Goal: Task Accomplishment & Management: Complete application form

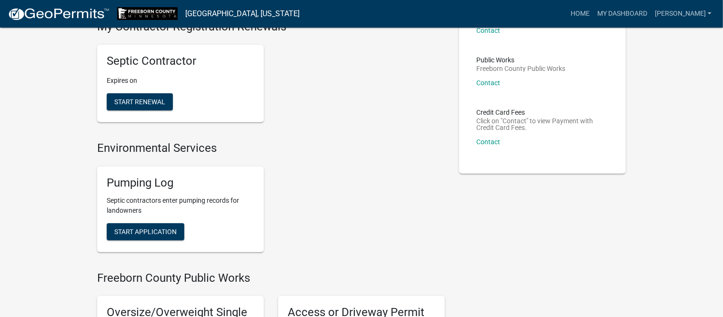
scroll to position [119, 0]
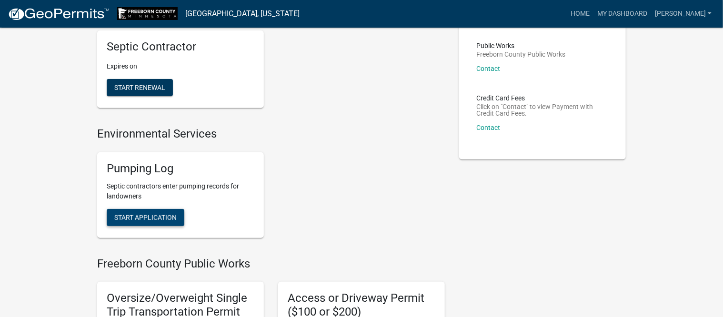
click at [159, 218] on span "Start Application" at bounding box center [145, 217] width 62 height 8
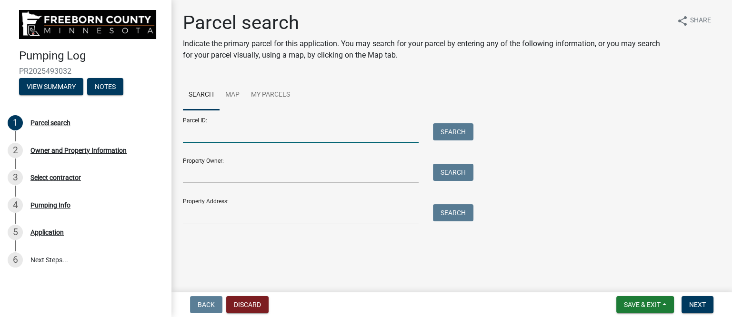
click at [225, 136] on input "Parcel ID:" at bounding box center [301, 133] width 236 height 20
click at [227, 217] on input "Property Address:" at bounding box center [301, 214] width 236 height 20
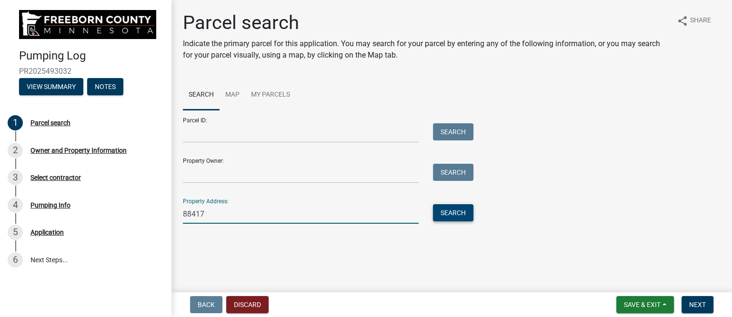
type input "88417"
click at [459, 211] on button "Search" at bounding box center [453, 212] width 40 height 17
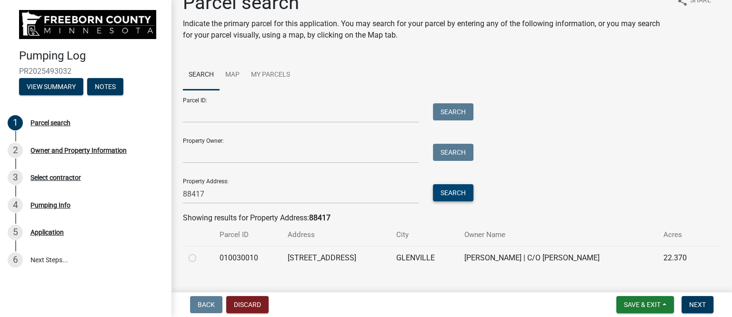
scroll to position [38, 0]
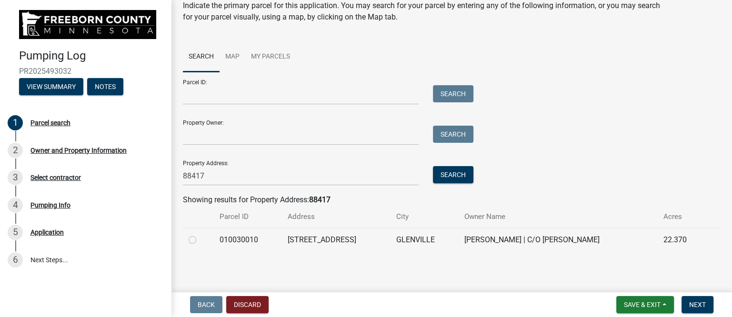
click at [200, 234] on label at bounding box center [200, 234] width 0 height 0
click at [200, 240] on input "radio" at bounding box center [203, 237] width 6 height 6
radio input "true"
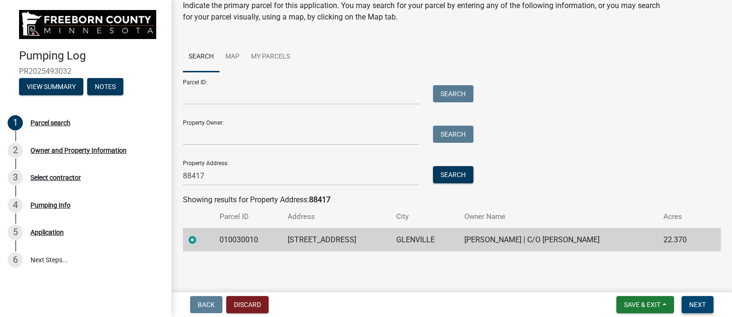
click at [696, 306] on span "Next" at bounding box center [697, 305] width 17 height 8
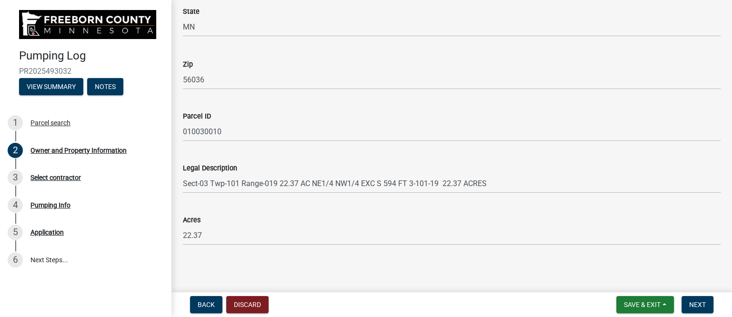
scroll to position [572, 0]
click at [695, 306] on span "Next" at bounding box center [697, 305] width 17 height 8
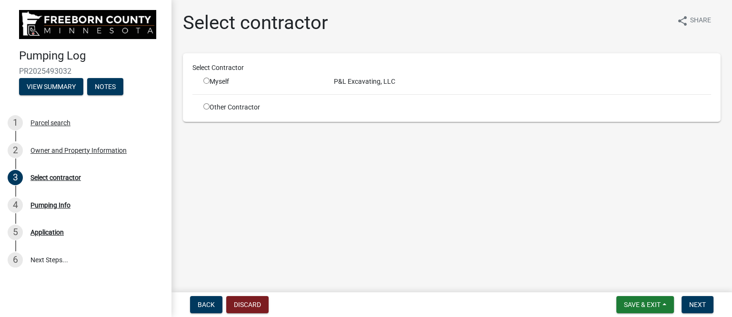
click at [205, 82] on input "radio" at bounding box center [206, 81] width 6 height 6
radio input "true"
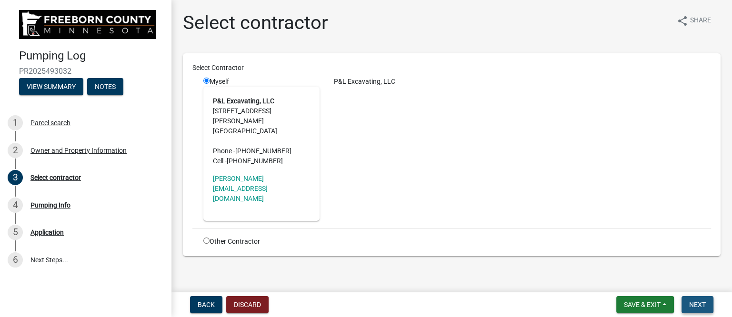
click at [703, 301] on span "Next" at bounding box center [697, 305] width 17 height 8
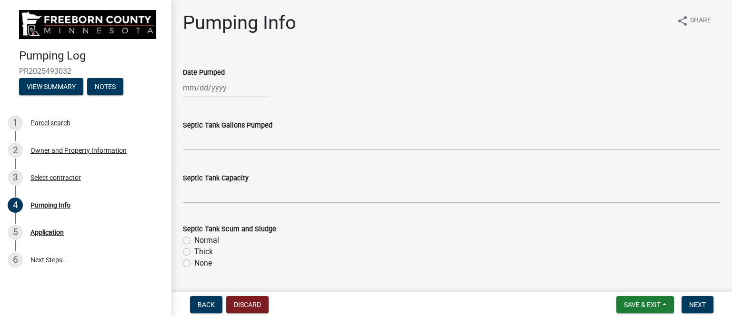
click at [209, 95] on div at bounding box center [226, 88] width 87 height 20
select select "10"
select select "2025"
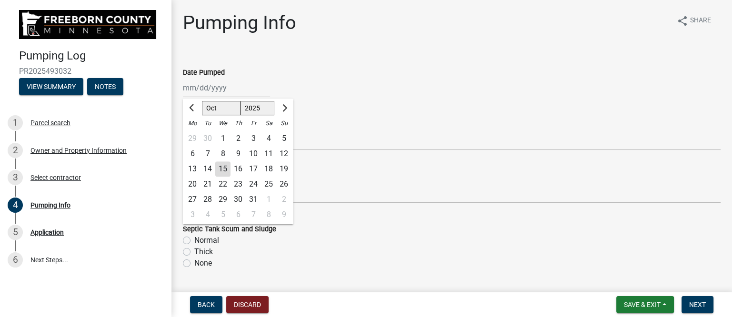
click at [193, 167] on div "13" at bounding box center [192, 168] width 15 height 15
type input "[DATE]"
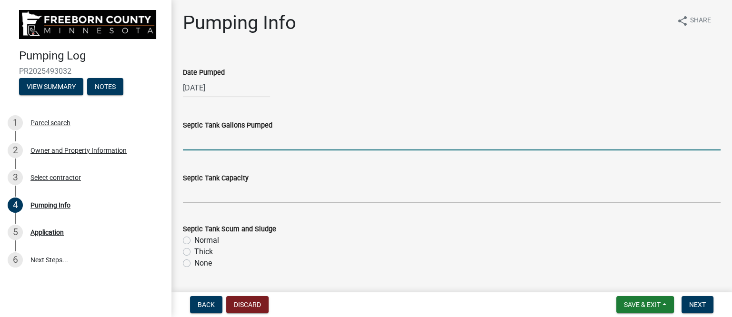
click at [197, 142] on input "text" at bounding box center [451, 141] width 537 height 20
type input "1000"
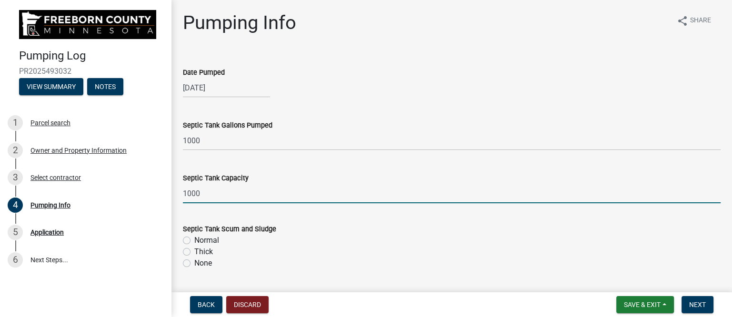
type input "1000"
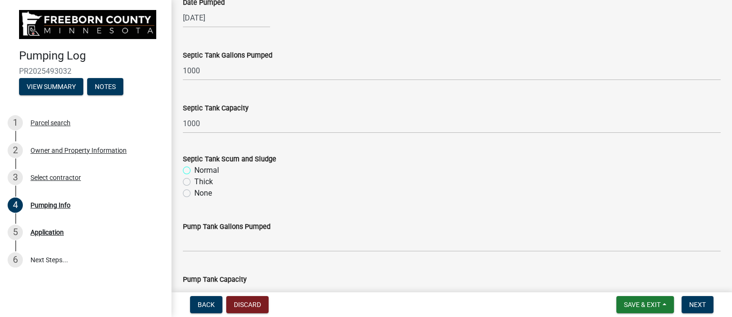
scroll to position [119, 0]
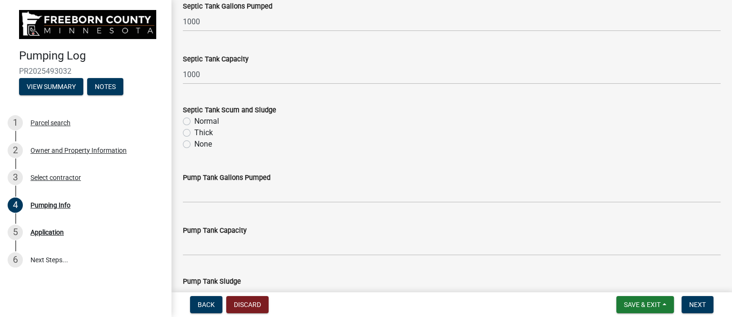
click at [194, 130] on label "Thick" at bounding box center [203, 132] width 19 height 11
click at [194, 130] on input "Thick" at bounding box center [197, 130] width 6 height 6
radio input "true"
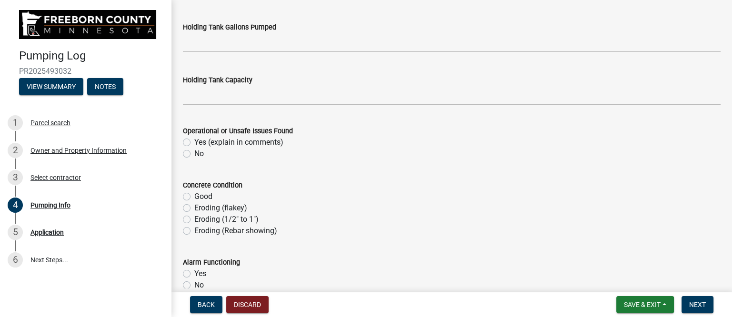
scroll to position [476, 0]
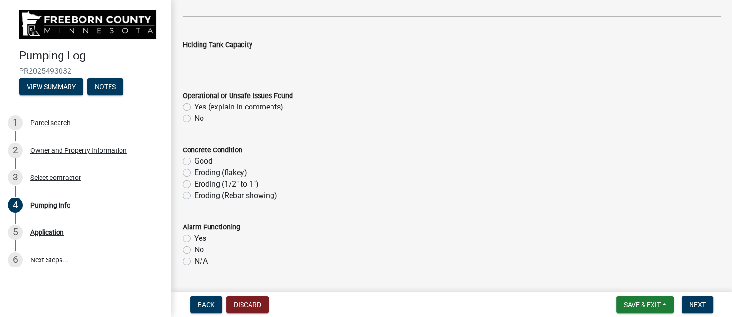
click at [194, 119] on label "No" at bounding box center [199, 118] width 10 height 11
click at [194, 119] on input "No" at bounding box center [197, 116] width 6 height 6
radio input "true"
click at [187, 166] on div "Good" at bounding box center [451, 161] width 537 height 11
click at [194, 161] on label "Good" at bounding box center [203, 161] width 18 height 11
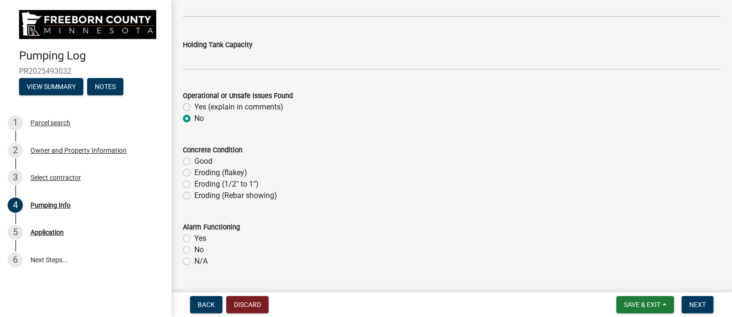
click at [194, 161] on input "Good" at bounding box center [197, 159] width 6 height 6
radio input "true"
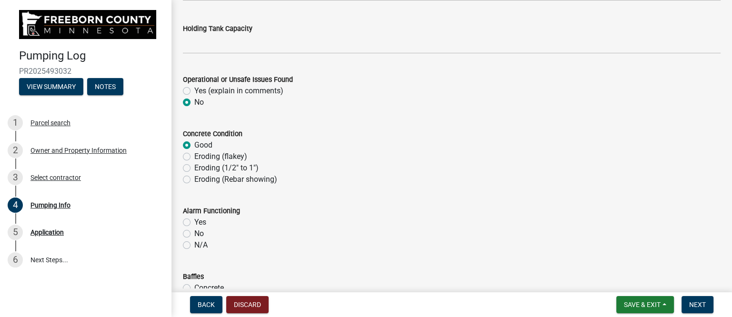
scroll to position [535, 0]
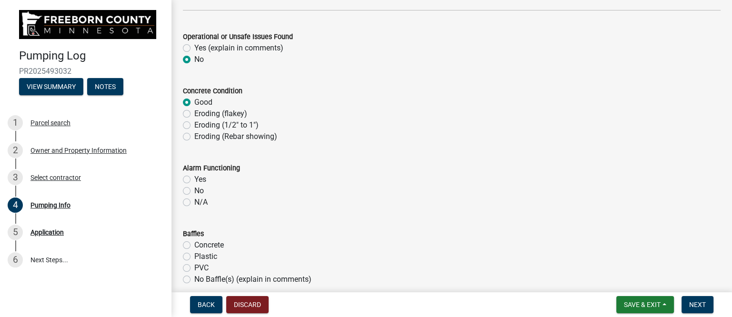
click at [194, 205] on label "N/A" at bounding box center [200, 202] width 13 height 11
click at [194, 203] on input "N/A" at bounding box center [197, 200] width 6 height 6
radio input "true"
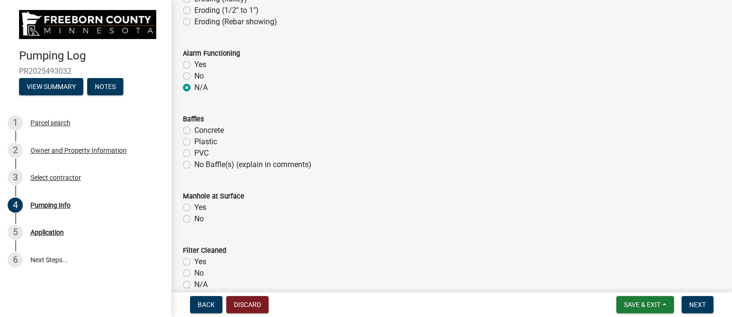
scroll to position [655, 0]
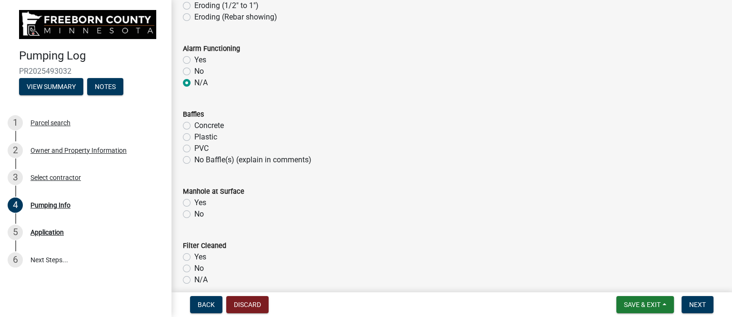
click at [190, 137] on div "Plastic" at bounding box center [451, 136] width 537 height 11
click at [194, 137] on label "Plastic" at bounding box center [205, 136] width 23 height 11
click at [194, 137] on input "Plastic" at bounding box center [197, 134] width 6 height 6
radio input "true"
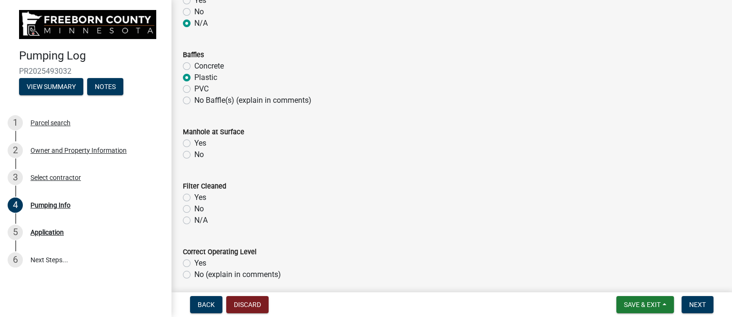
click at [194, 151] on label "No" at bounding box center [199, 154] width 10 height 11
click at [194, 151] on input "No" at bounding box center [197, 152] width 6 height 6
radio input "true"
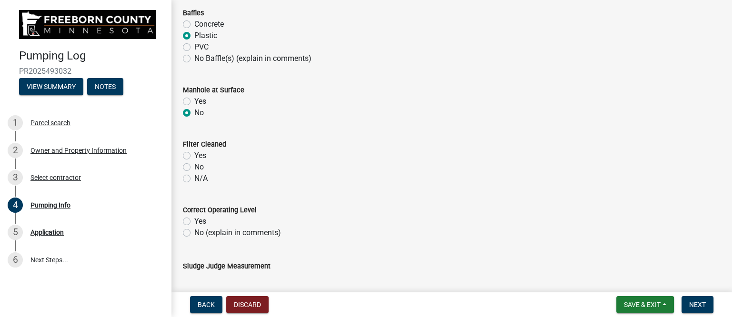
scroll to position [773, 0]
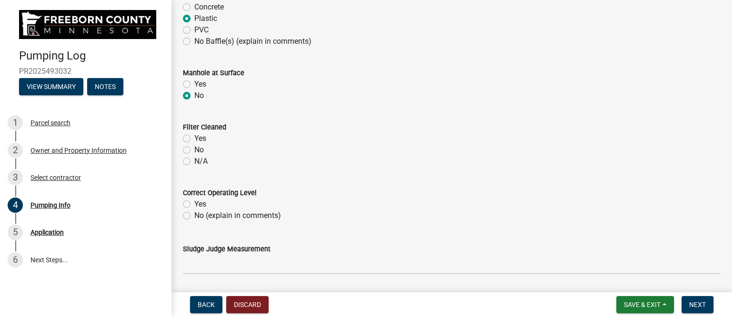
click at [194, 161] on label "N/A" at bounding box center [200, 161] width 13 height 11
click at [194, 161] on input "N/A" at bounding box center [197, 159] width 6 height 6
radio input "true"
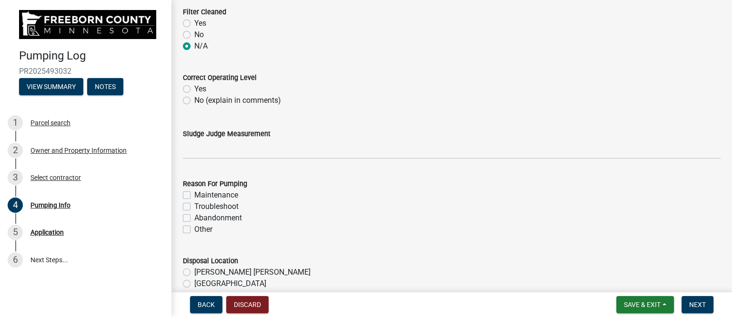
scroll to position [893, 0]
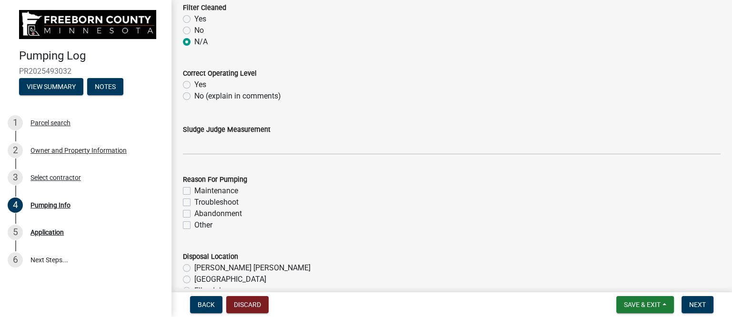
click at [194, 96] on label "No (explain in comments)" at bounding box center [237, 95] width 87 height 11
click at [194, 96] on input "No (explain in comments)" at bounding box center [197, 93] width 6 height 6
radio input "true"
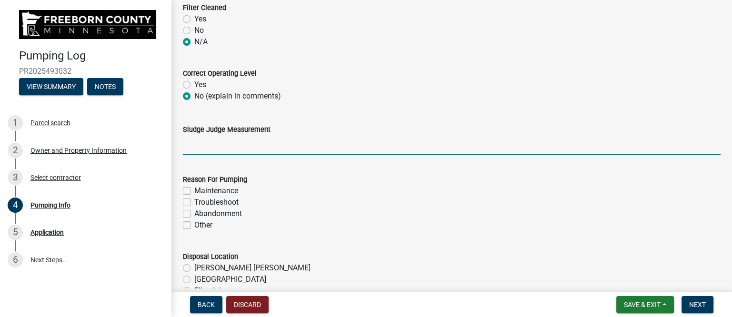
click at [218, 148] on input "Sludge Judge Measurement" at bounding box center [451, 145] width 537 height 20
click at [232, 140] on input "Septic: scum 2" sludge 12"" at bounding box center [451, 145] width 537 height 20
click at [269, 144] on input "Septic: scum 1" sludge 12"" at bounding box center [451, 145] width 537 height 20
type input "Septic: scum 1" sludge 16""
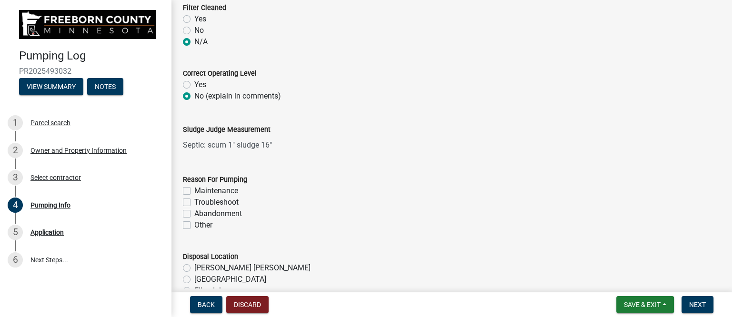
click at [219, 191] on label "Maintenance" at bounding box center [216, 190] width 44 height 11
click at [200, 191] on input "Maintenance" at bounding box center [197, 188] width 6 height 6
checkbox input "true"
checkbox input "false"
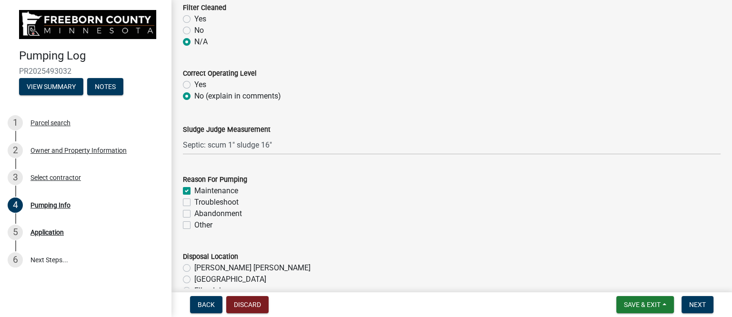
checkbox input "false"
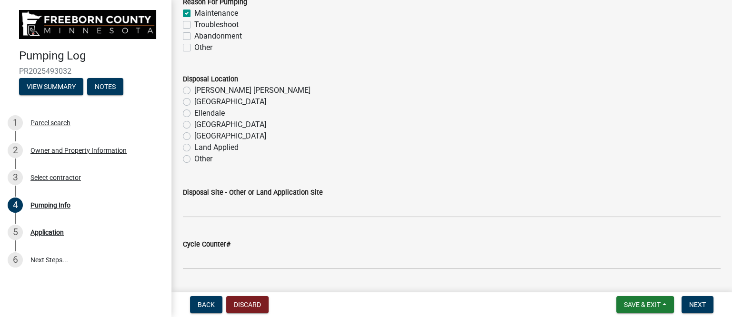
scroll to position [1071, 0]
click at [208, 87] on label "[PERSON_NAME] [PERSON_NAME]" at bounding box center [252, 89] width 116 height 11
click at [200, 87] on input "[PERSON_NAME] [PERSON_NAME]" at bounding box center [197, 87] width 6 height 6
radio input "true"
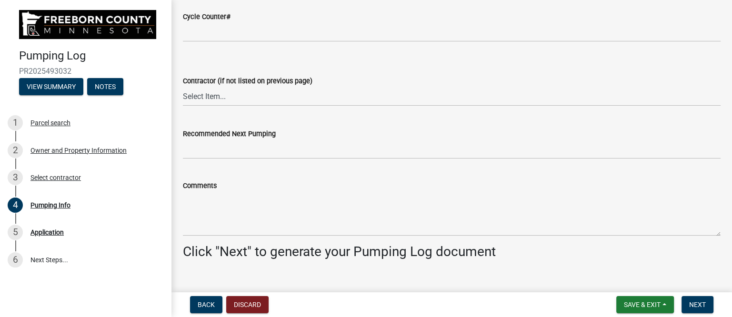
scroll to position [1309, 0]
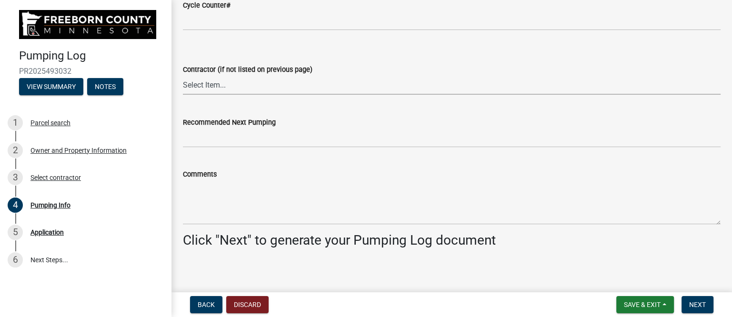
drag, startPoint x: 243, startPoint y: 85, endPoint x: 241, endPoint y: 78, distance: 7.4
click at [243, 85] on select "Select Item... P & L Excavating Precision Septic Services [PERSON_NAME] Excavat…" at bounding box center [451, 85] width 537 height 20
click at [183, 75] on select "Select Item... P & L Excavating Precision Septic Services [PERSON_NAME] Excavat…" at bounding box center [451, 85] width 537 height 20
select select "a4b440af-86cc-4e74-8744-b4ec83ffff55"
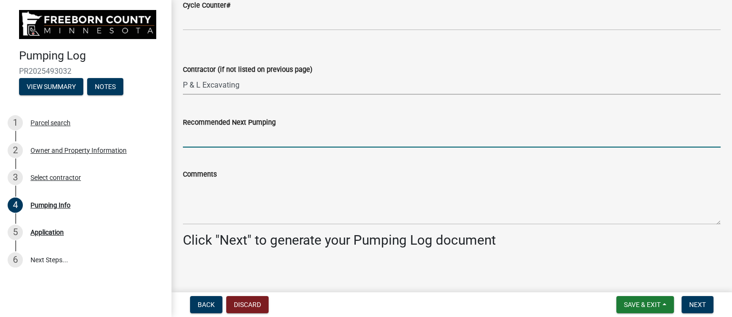
click at [240, 139] on input "Recommended Next Pumping" at bounding box center [451, 138] width 537 height 20
type input "2028"
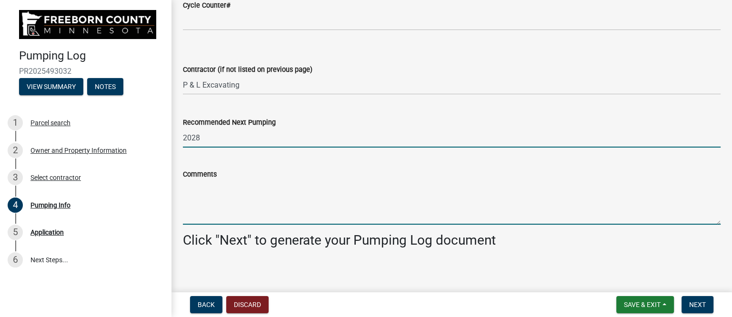
click at [211, 204] on textarea "Comments" at bounding box center [451, 202] width 537 height 45
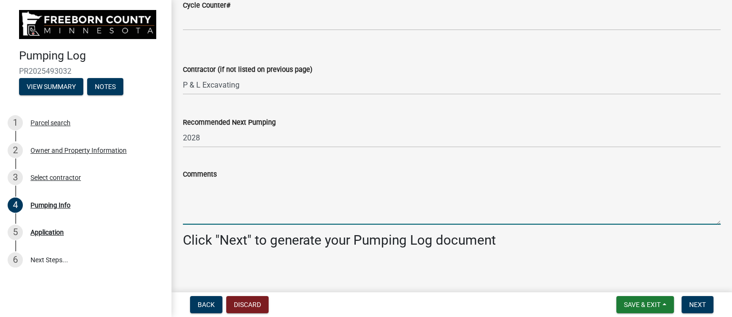
paste textarea "Pumped and washed down the 1000 gallon septic tank. Everything looks to be in g…"
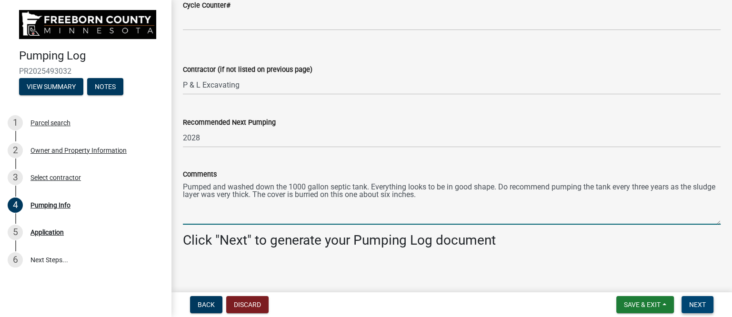
type textarea "Pumped and washed down the 1000 gallon septic tank. Everything looks to be in g…"
click at [706, 303] on button "Next" at bounding box center [697, 304] width 32 height 17
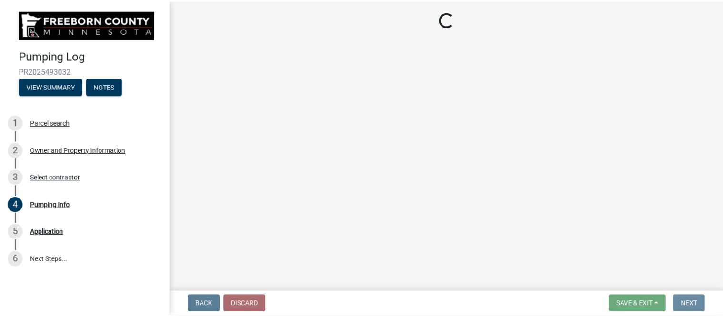
scroll to position [0, 0]
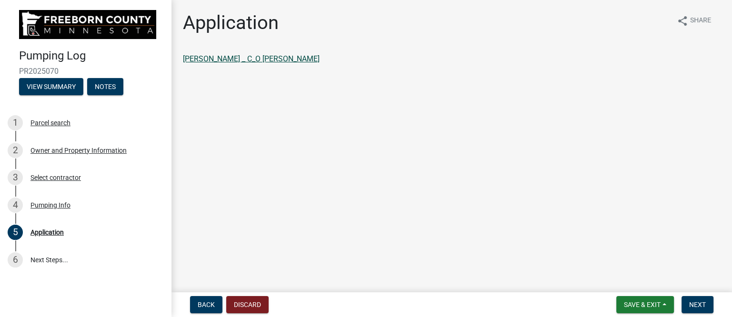
click at [299, 60] on link "[PERSON_NAME] _ C_O [PERSON_NAME]" at bounding box center [251, 58] width 137 height 9
click at [695, 305] on span "Next" at bounding box center [697, 305] width 17 height 8
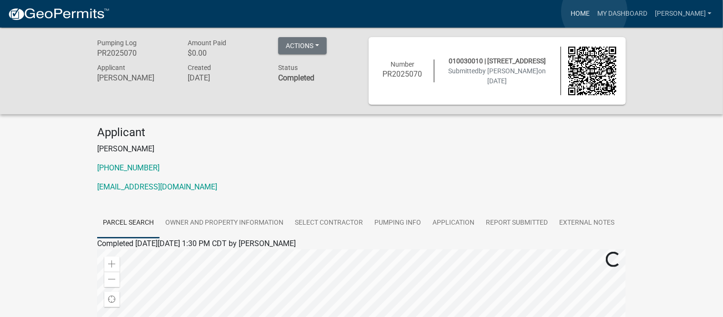
click at [593, 11] on link "Home" at bounding box center [580, 14] width 27 height 18
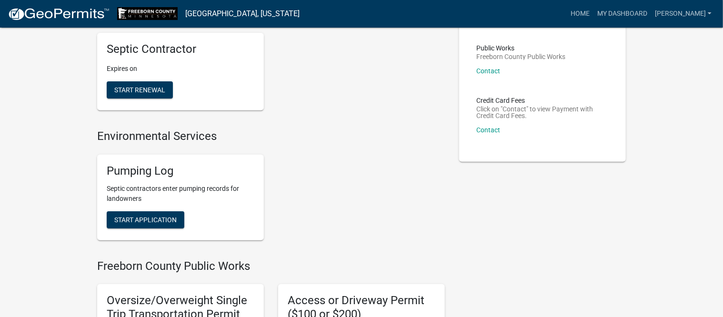
scroll to position [119, 0]
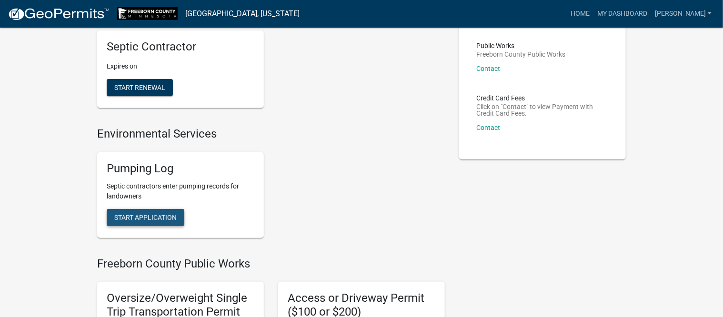
click at [166, 221] on button "Start Application" at bounding box center [146, 217] width 78 height 17
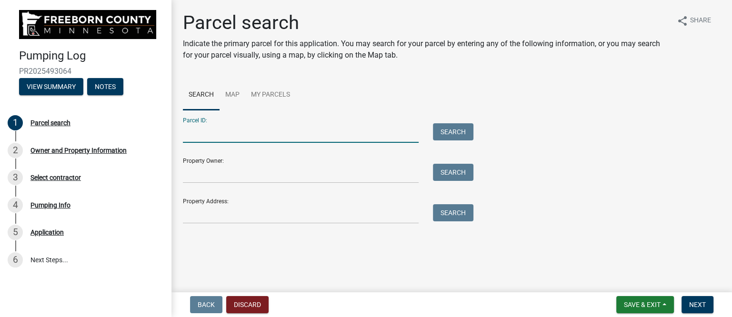
click at [208, 136] on input "Parcel ID:" at bounding box center [301, 133] width 236 height 20
click at [210, 213] on input "Property Address:" at bounding box center [301, 214] width 236 height 20
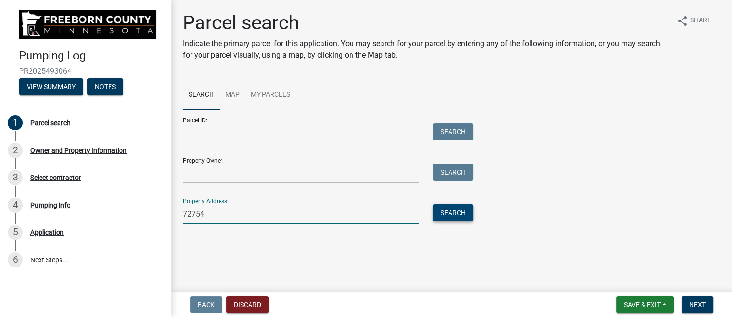
type input "72754"
click at [465, 212] on button "Search" at bounding box center [453, 212] width 40 height 17
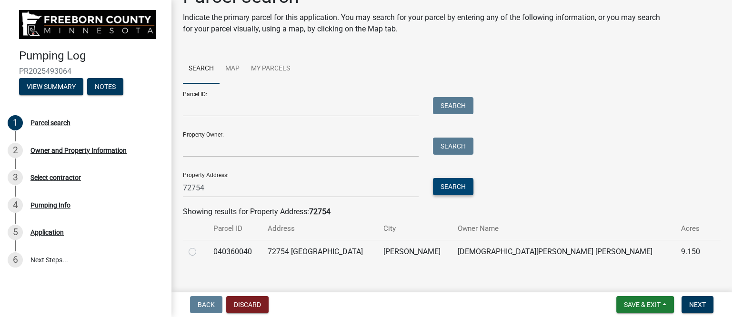
scroll to position [38, 0]
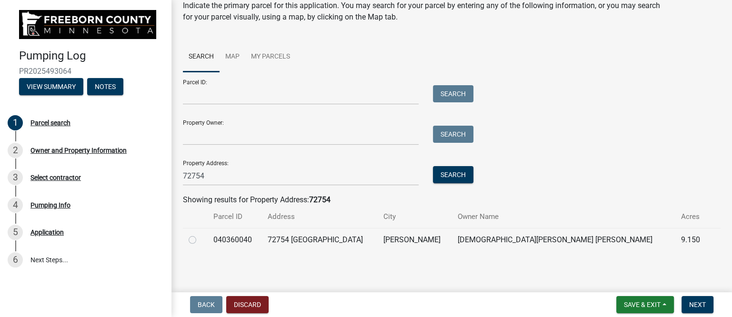
click at [200, 234] on label at bounding box center [200, 234] width 0 height 0
click at [200, 239] on input "radio" at bounding box center [203, 237] width 6 height 6
radio input "true"
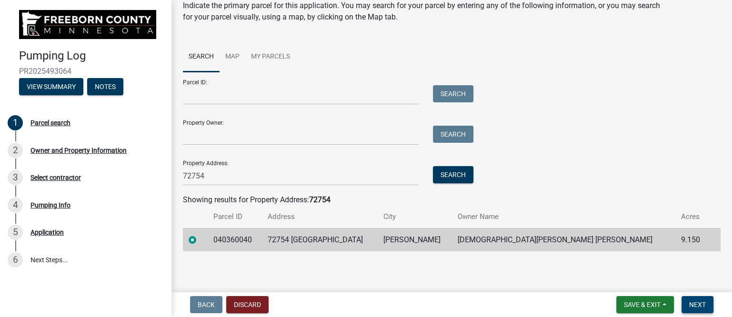
click at [699, 304] on span "Next" at bounding box center [697, 305] width 17 height 8
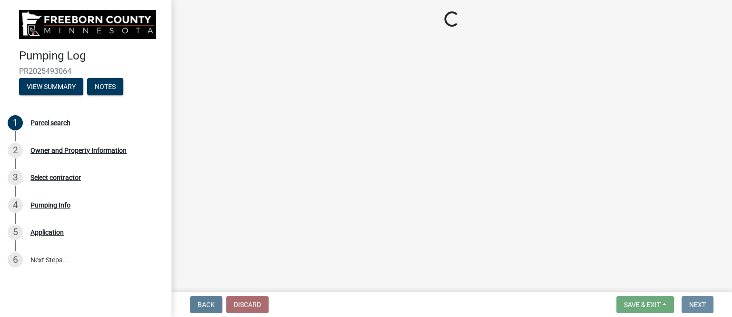
scroll to position [0, 0]
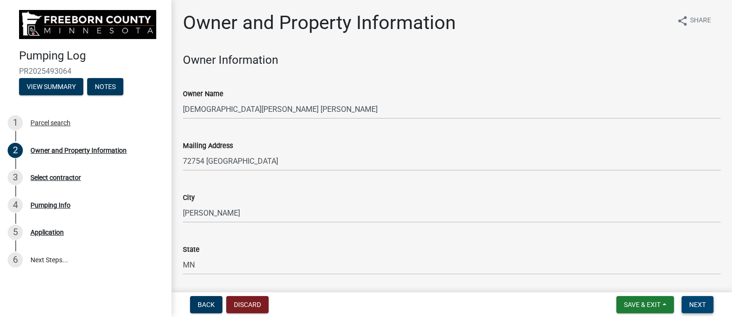
click at [695, 301] on span "Next" at bounding box center [697, 305] width 17 height 8
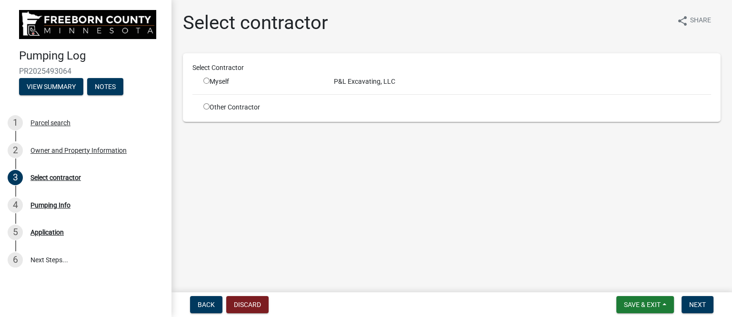
click at [207, 80] on input "radio" at bounding box center [206, 81] width 6 height 6
radio input "true"
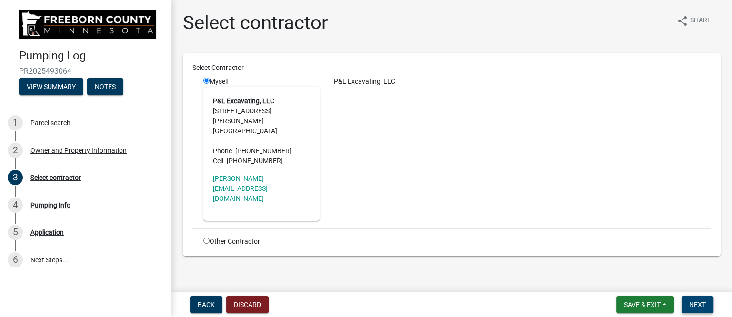
click at [698, 306] on span "Next" at bounding box center [697, 305] width 17 height 8
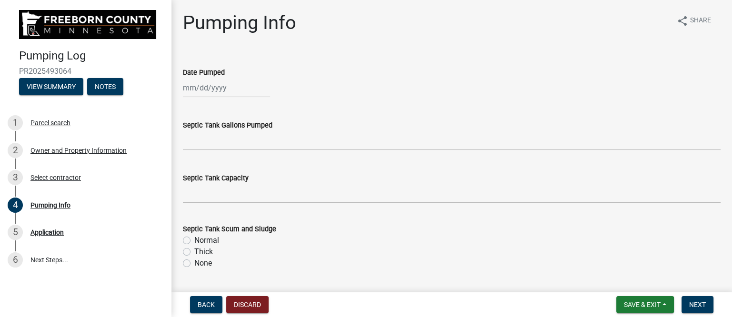
select select "10"
select select "2025"
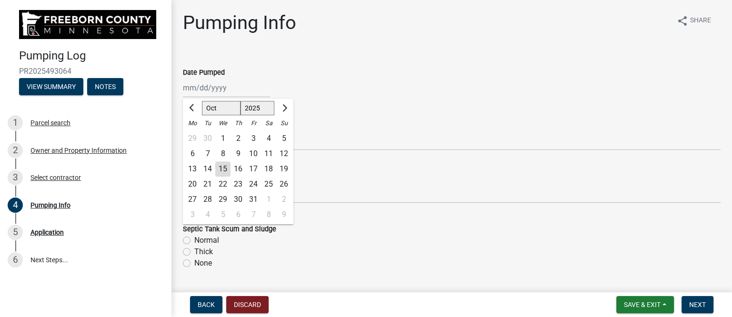
click at [244, 86] on div "[PERSON_NAME] Feb Mar Apr [PERSON_NAME][DATE] Oct Nov [DATE] 1526 1527 1528 152…" at bounding box center [226, 88] width 87 height 20
click at [194, 167] on div "13" at bounding box center [192, 168] width 15 height 15
type input "[DATE]"
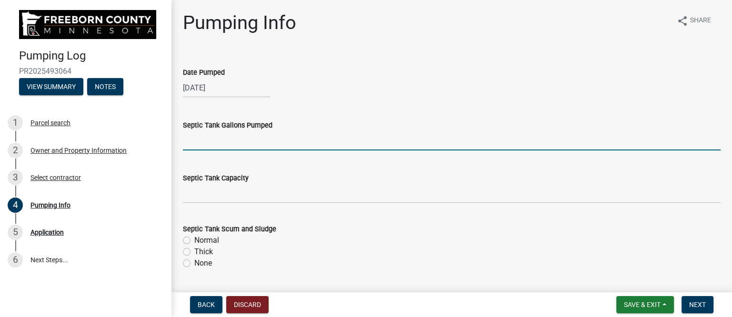
click at [211, 141] on input "text" at bounding box center [451, 141] width 537 height 20
type input "1600"
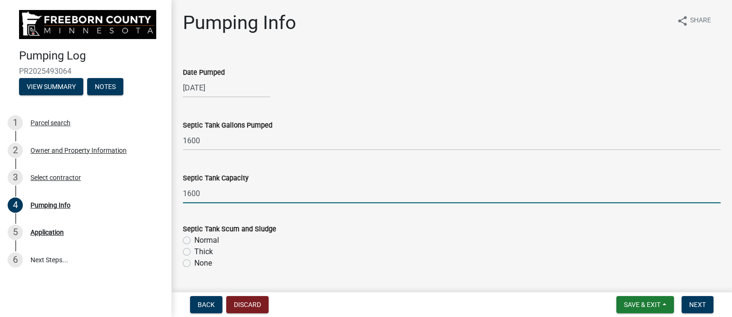
type input "1600"
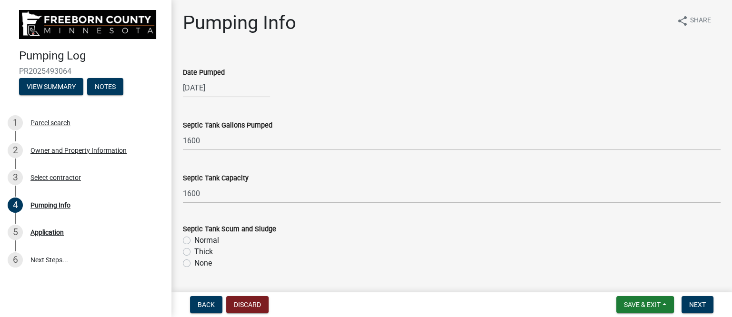
click at [202, 250] on label "Thick" at bounding box center [203, 251] width 19 height 11
click at [200, 250] on input "Thick" at bounding box center [197, 249] width 6 height 6
radio input "true"
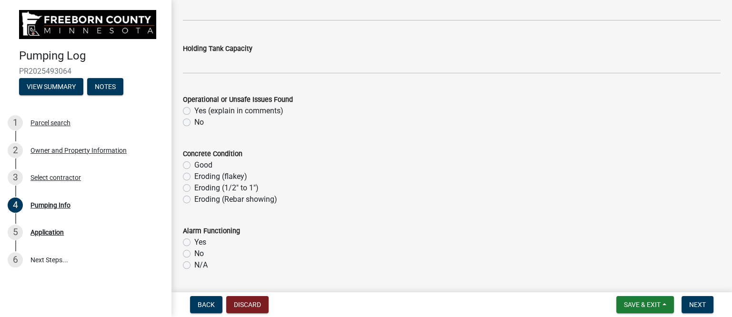
scroll to position [476, 0]
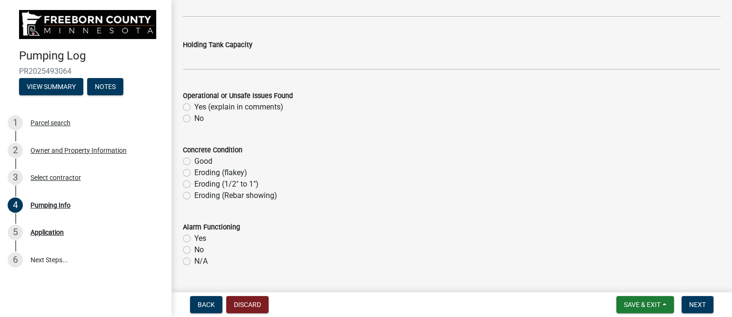
click at [194, 117] on label "No" at bounding box center [199, 118] width 10 height 11
click at [194, 117] on input "No" at bounding box center [197, 116] width 6 height 6
radio input "true"
click at [194, 158] on label "Good" at bounding box center [203, 161] width 18 height 11
click at [194, 158] on input "Good" at bounding box center [197, 159] width 6 height 6
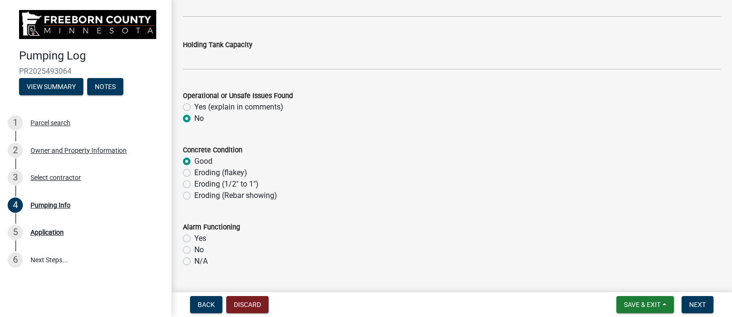
radio input "true"
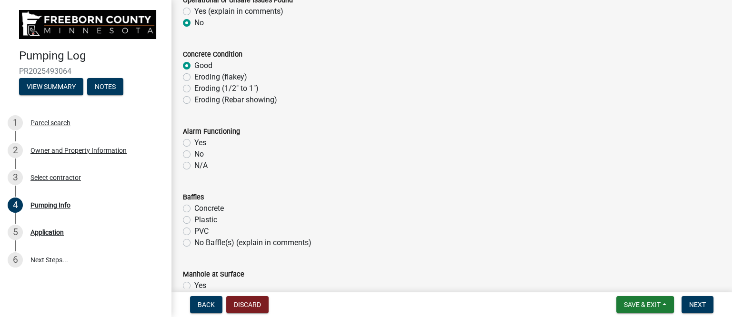
scroll to position [595, 0]
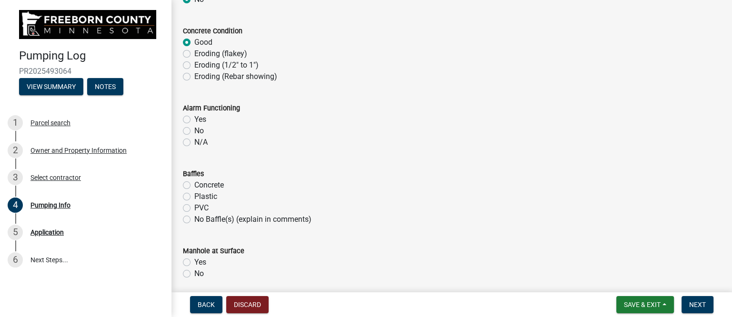
click at [194, 142] on label "N/A" at bounding box center [200, 142] width 13 height 11
click at [194, 142] on input "N/A" at bounding box center [197, 140] width 6 height 6
radio input "true"
click at [194, 197] on label "Plastic" at bounding box center [205, 196] width 23 height 11
click at [194, 197] on input "Plastic" at bounding box center [197, 194] width 6 height 6
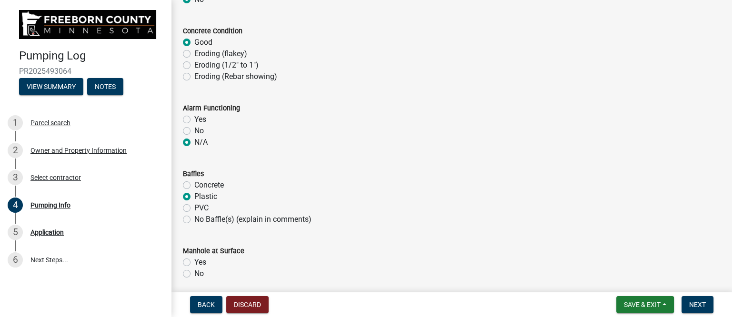
radio input "true"
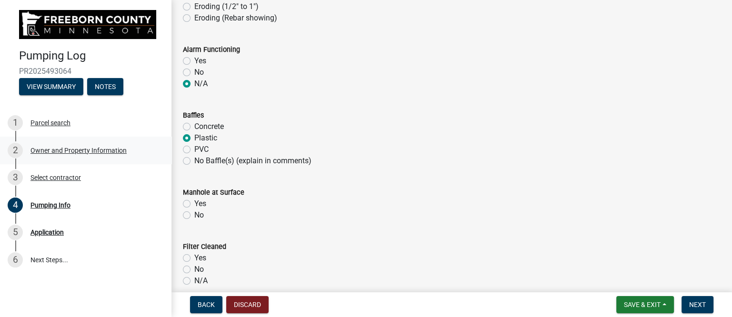
scroll to position [655, 0]
click at [194, 201] on label "Yes" at bounding box center [200, 202] width 12 height 11
click at [194, 201] on input "Yes" at bounding box center [197, 200] width 6 height 6
radio input "true"
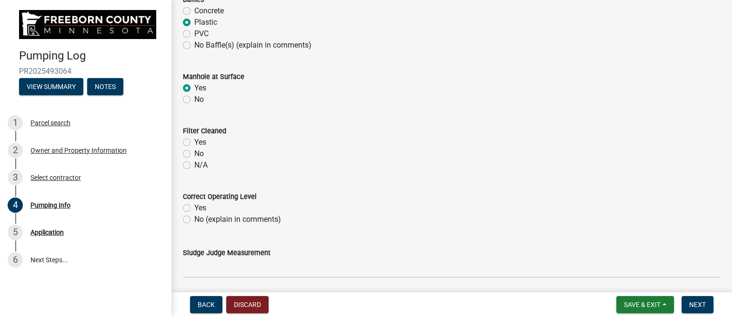
scroll to position [773, 0]
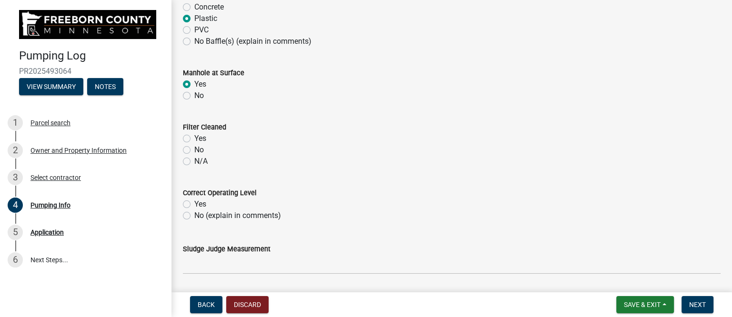
click at [194, 137] on label "Yes" at bounding box center [200, 138] width 12 height 11
click at [194, 137] on input "Yes" at bounding box center [197, 136] width 6 height 6
radio input "true"
click at [194, 216] on label "No (explain in comments)" at bounding box center [237, 215] width 87 height 11
click at [194, 216] on input "No (explain in comments)" at bounding box center [197, 213] width 6 height 6
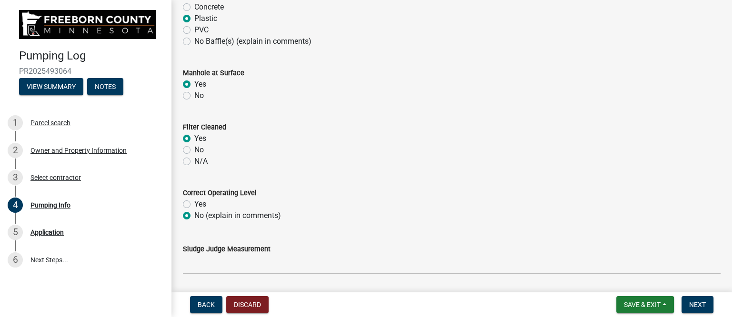
radio input "true"
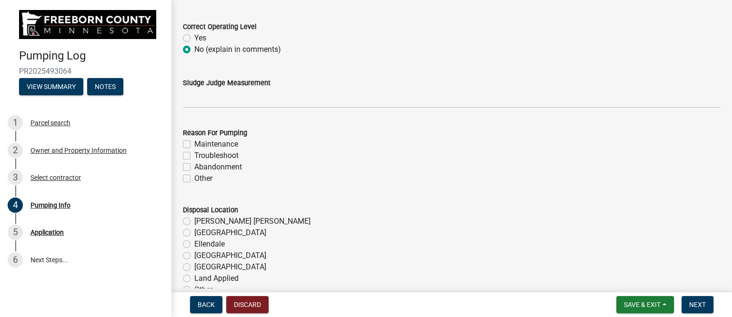
scroll to position [952, 0]
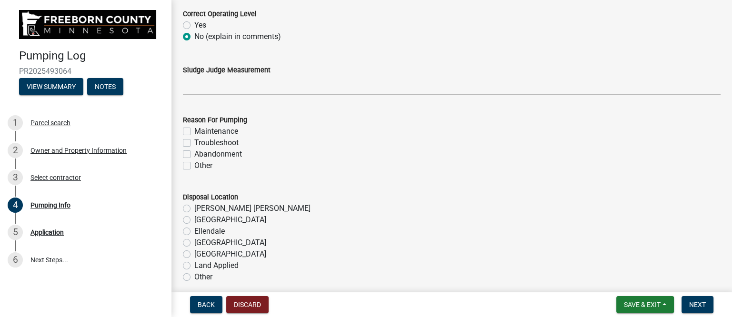
click at [232, 96] on wm-data-entity-input "Sludge Judge Measurement" at bounding box center [451, 77] width 537 height 52
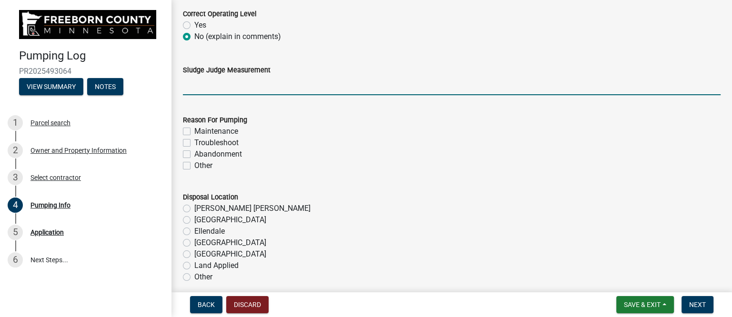
click at [232, 88] on input "Sludge Judge Measurement" at bounding box center [451, 86] width 537 height 20
click at [231, 84] on input "Septic: scum 2" sludge 12"" at bounding box center [451, 86] width 537 height 20
drag, startPoint x: 267, startPoint y: 85, endPoint x: 273, endPoint y: 84, distance: 6.3
click at [273, 84] on input "Septic: scum 10" sludge 12"" at bounding box center [451, 86] width 537 height 20
type input "Septic: scum 10" sludge 26""
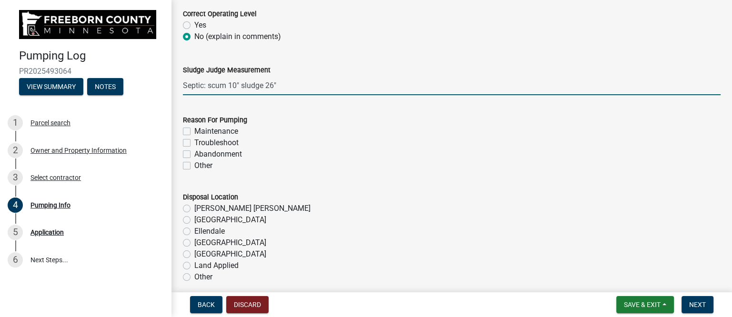
click at [194, 131] on label "Maintenance" at bounding box center [216, 131] width 44 height 11
click at [194, 131] on input "Maintenance" at bounding box center [197, 129] width 6 height 6
checkbox input "true"
checkbox input "false"
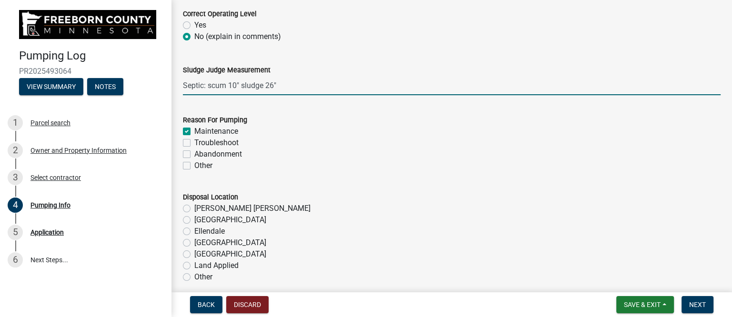
checkbox input "false"
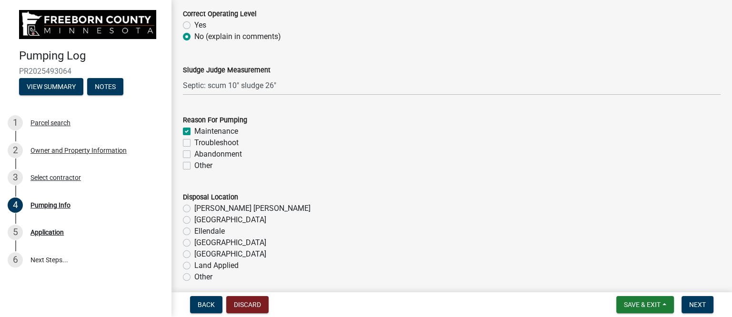
click at [194, 139] on label "Troubleshoot" at bounding box center [216, 142] width 44 height 11
click at [194, 139] on input "Troubleshoot" at bounding box center [197, 140] width 6 height 6
checkbox input "true"
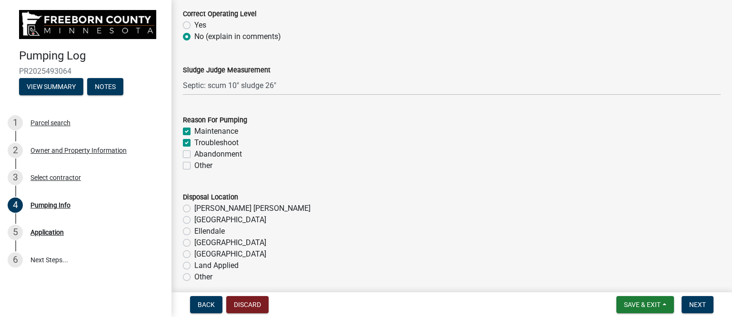
checkbox input "false"
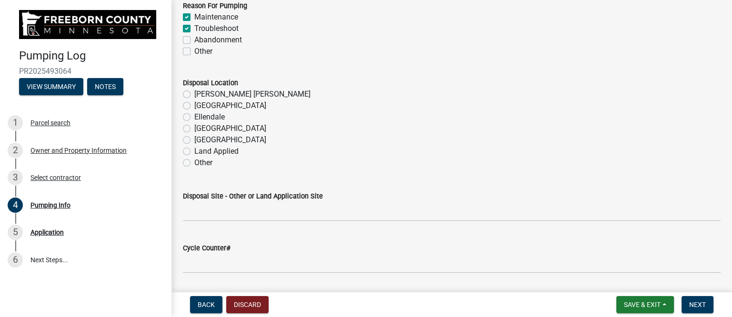
scroll to position [1071, 0]
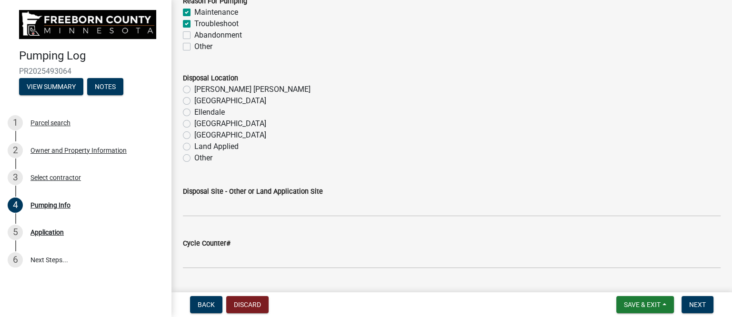
click at [194, 88] on label "[PERSON_NAME] [PERSON_NAME]" at bounding box center [252, 89] width 116 height 11
click at [194, 88] on input "[PERSON_NAME] [PERSON_NAME]" at bounding box center [197, 87] width 6 height 6
radio input "true"
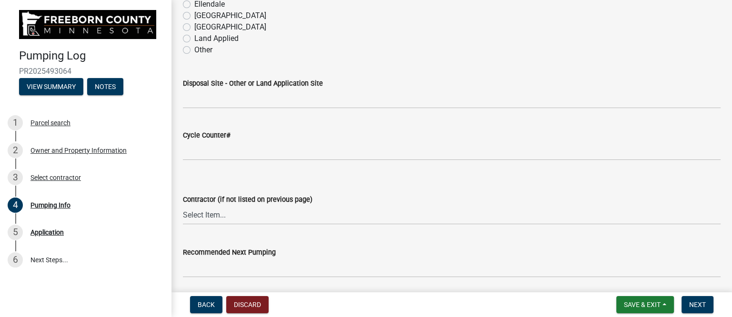
scroll to position [1190, 0]
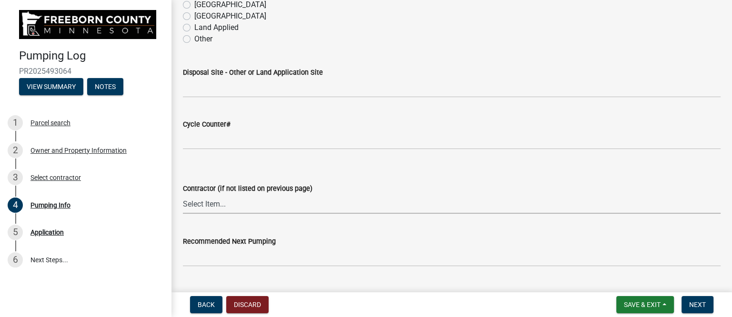
click at [223, 203] on select "Select Item... P & L Excavating Precision Septic Services [PERSON_NAME] Excavat…" at bounding box center [451, 204] width 537 height 20
click at [183, 194] on select "Select Item... P & L Excavating Precision Septic Services [PERSON_NAME] Excavat…" at bounding box center [451, 204] width 537 height 20
select select "a4b440af-86cc-4e74-8744-b4ec83ffff55"
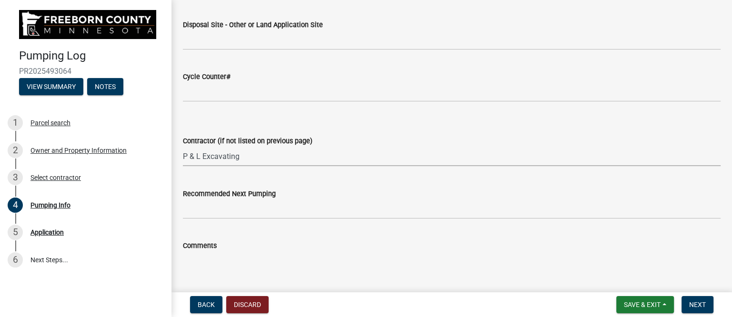
scroll to position [1309, 0]
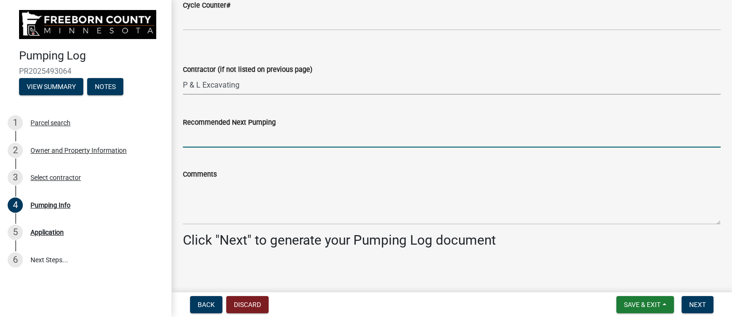
click at [267, 139] on input "Recommended Next Pumping" at bounding box center [451, 138] width 537 height 20
type input "2028"
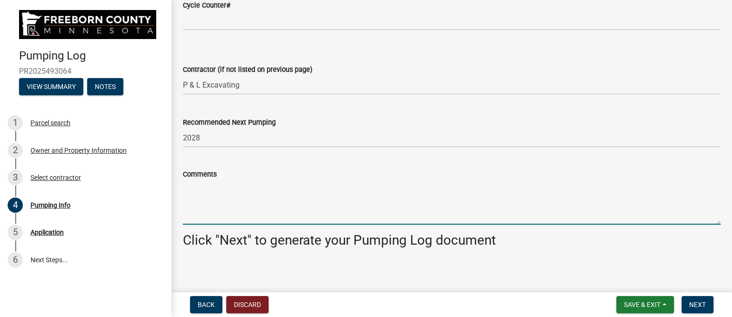
click at [209, 202] on textarea "Comments" at bounding box center [451, 202] width 537 height 45
paste textarea "Pumped and washed down the 1600-2C tank really well. Took extra time with the […"
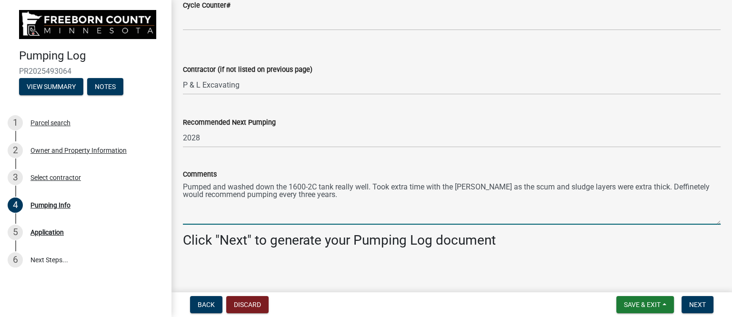
click at [647, 186] on textarea "Pumped and washed down the 1600-2C tank really well. Took extra time with the […" at bounding box center [451, 202] width 537 height 45
type textarea "Pumped and washed down the 1600-2C tank really well. Took extra time with the […"
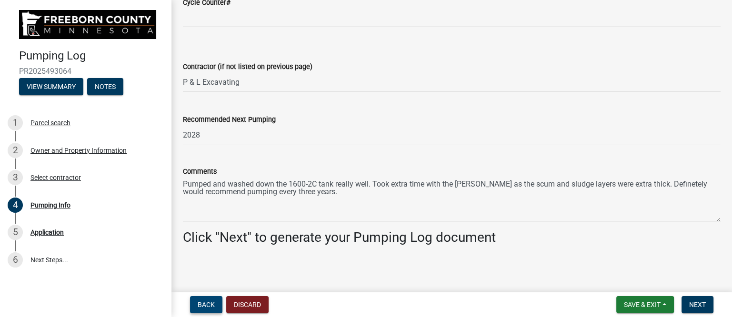
scroll to position [1314, 0]
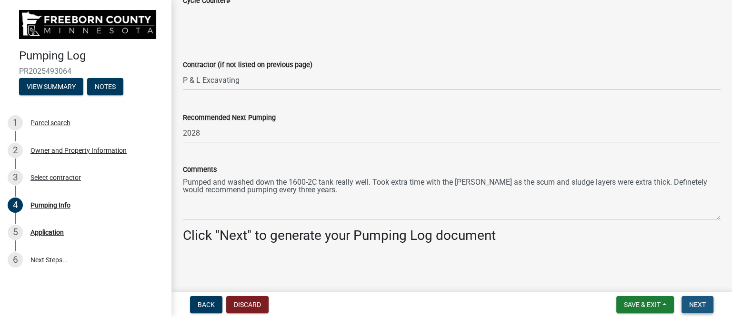
click at [697, 305] on span "Next" at bounding box center [697, 305] width 17 height 8
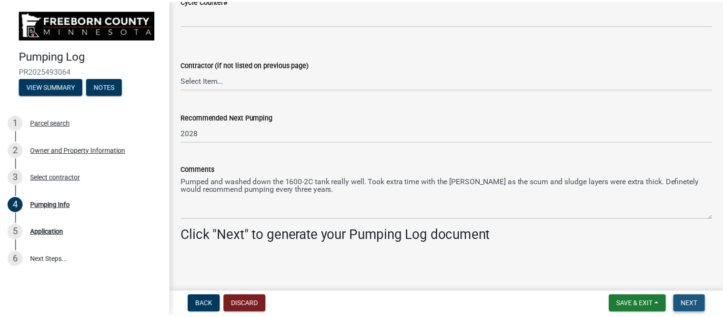
scroll to position [0, 0]
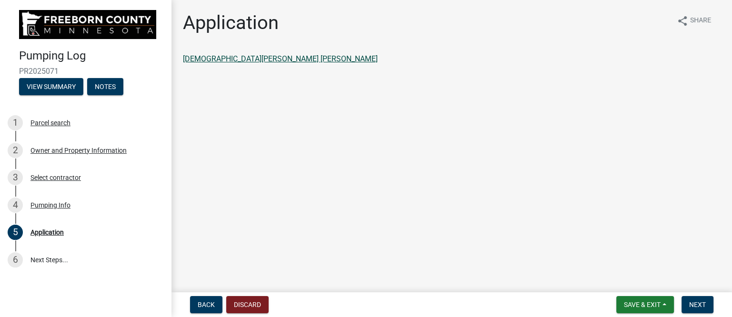
click at [251, 59] on link "[DEMOGRAPHIC_DATA][PERSON_NAME] [PERSON_NAME]" at bounding box center [280, 58] width 195 height 9
click at [694, 301] on span "Next" at bounding box center [697, 305] width 17 height 8
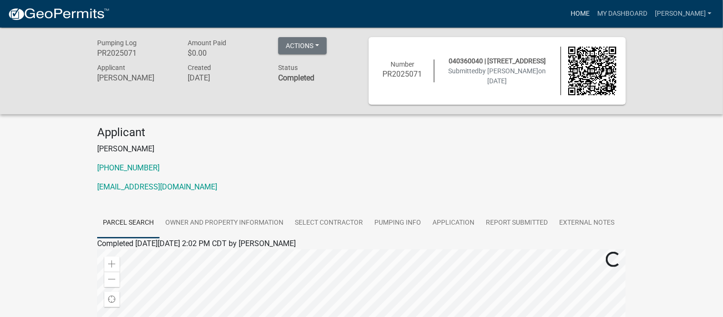
click at [593, 14] on link "Home" at bounding box center [580, 14] width 27 height 18
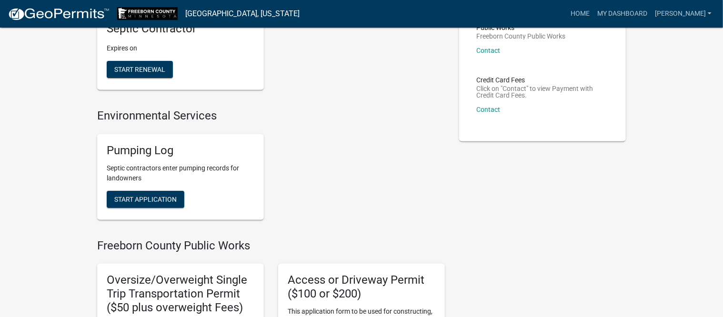
scroll to position [179, 0]
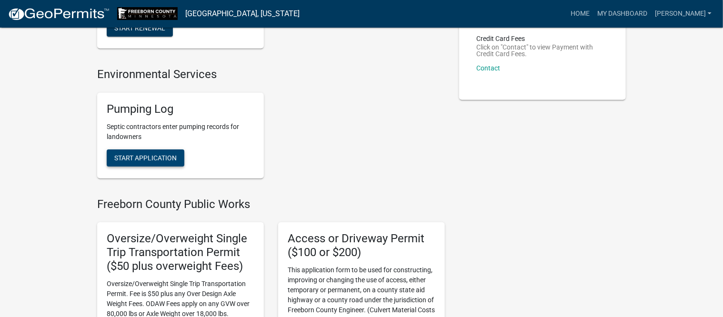
click at [155, 159] on span "Start Application" at bounding box center [145, 158] width 62 height 8
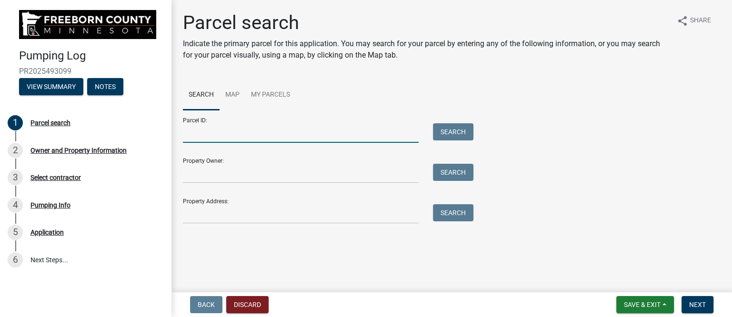
click at [241, 136] on input "Parcel ID:" at bounding box center [301, 133] width 236 height 20
click at [201, 132] on input "Parcel ID:" at bounding box center [301, 133] width 236 height 20
type input "110160080"
click at [461, 131] on button "Search" at bounding box center [453, 131] width 40 height 17
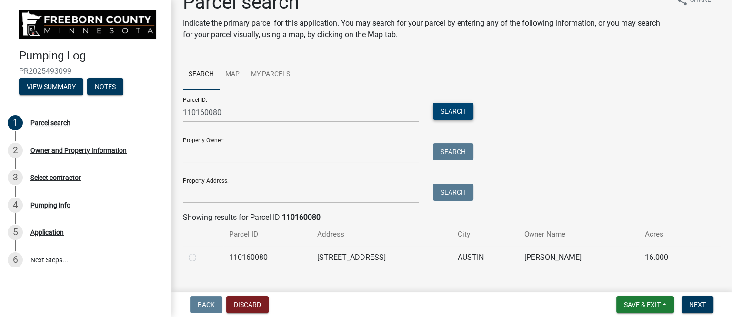
scroll to position [38, 0]
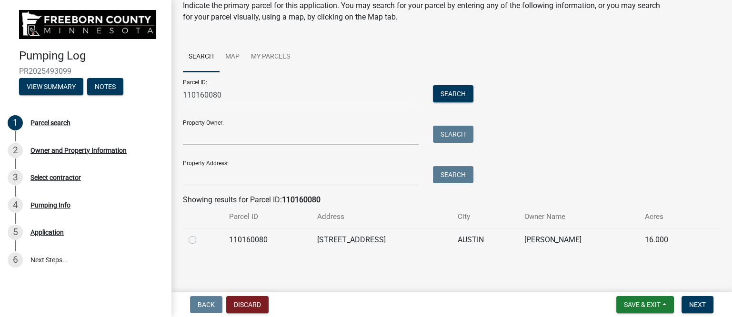
click at [200, 234] on label at bounding box center [200, 234] width 0 height 0
click at [200, 239] on input "radio" at bounding box center [203, 237] width 6 height 6
radio input "true"
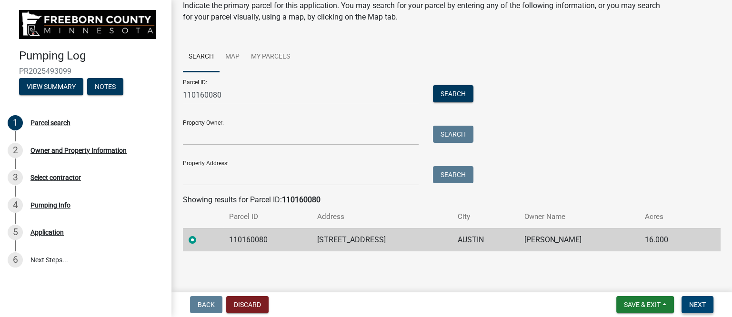
click at [691, 305] on span "Next" at bounding box center [697, 305] width 17 height 8
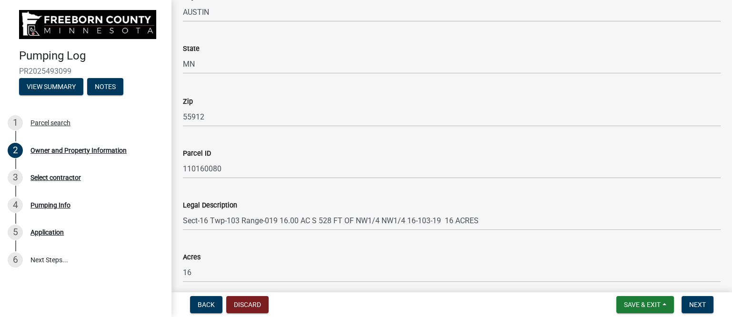
scroll to position [572, 0]
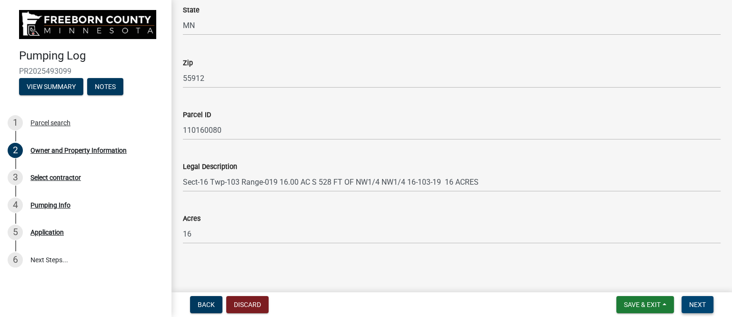
click at [700, 302] on span "Next" at bounding box center [697, 305] width 17 height 8
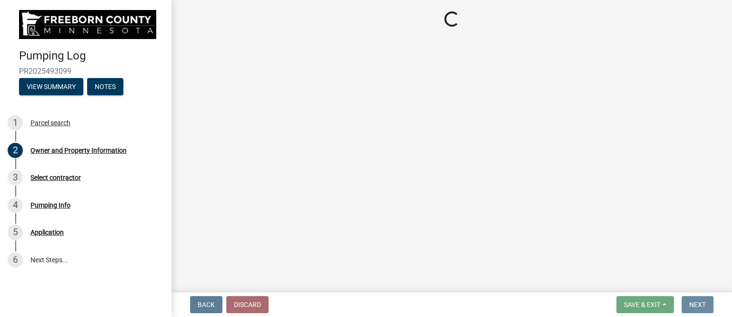
scroll to position [0, 0]
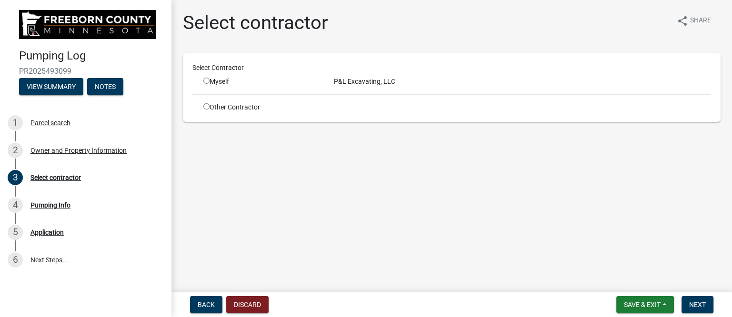
click at [207, 80] on input "radio" at bounding box center [206, 81] width 6 height 6
radio input "true"
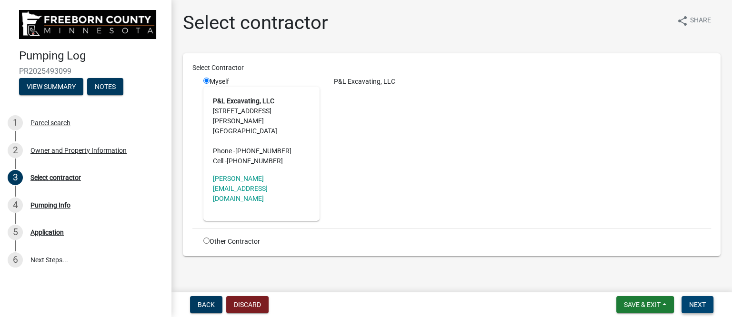
click at [697, 302] on span "Next" at bounding box center [697, 305] width 17 height 8
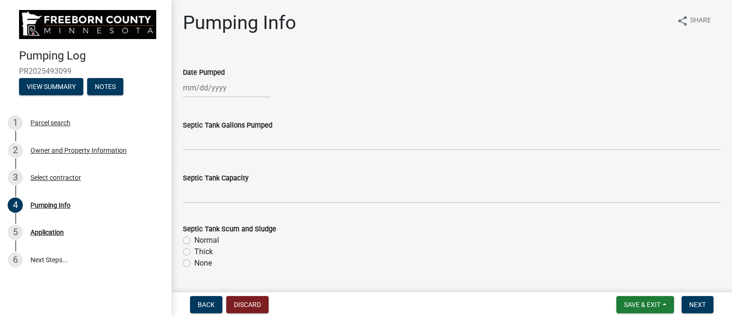
click at [229, 90] on div at bounding box center [226, 88] width 87 height 20
select select "10"
select select "2025"
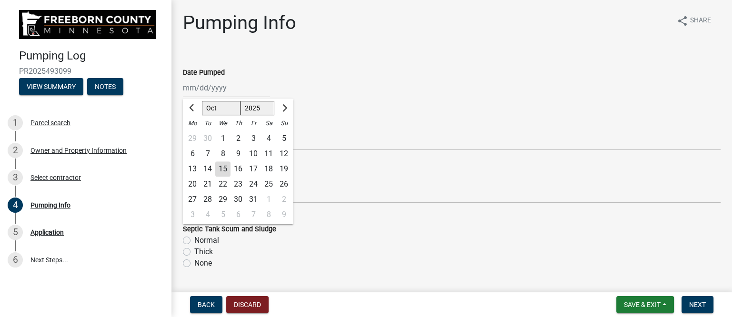
click at [209, 169] on div "14" at bounding box center [207, 168] width 15 height 15
type input "[DATE]"
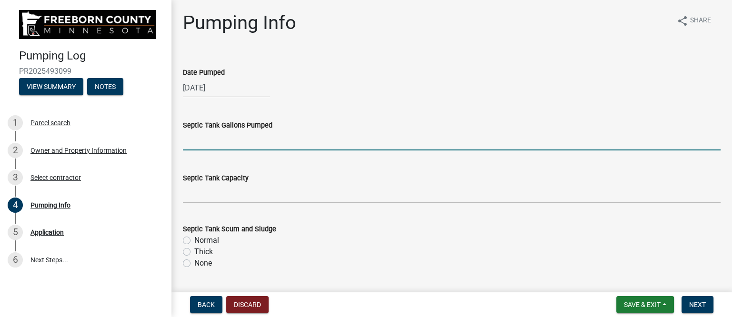
click at [223, 143] on input "text" at bounding box center [451, 141] width 537 height 20
type input "3000"
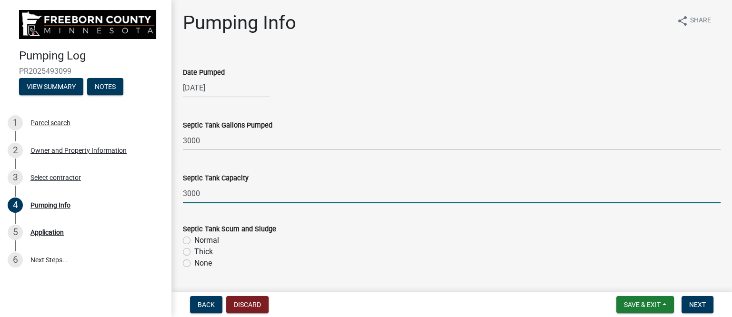
type input "3000"
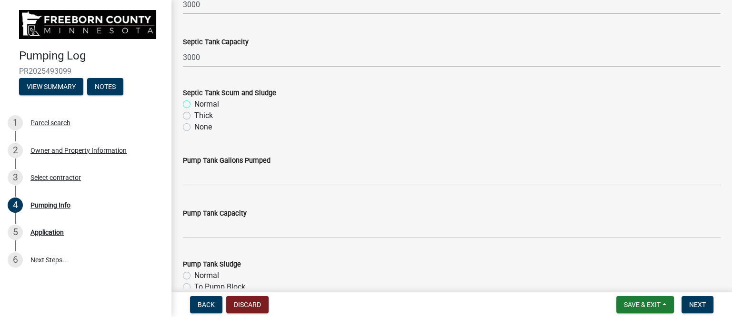
scroll to position [119, 0]
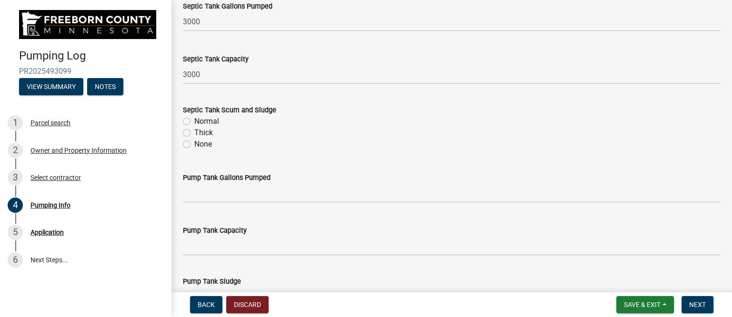
click at [194, 130] on label "Thick" at bounding box center [203, 132] width 19 height 11
click at [194, 130] on input "Thick" at bounding box center [197, 130] width 6 height 6
radio input "true"
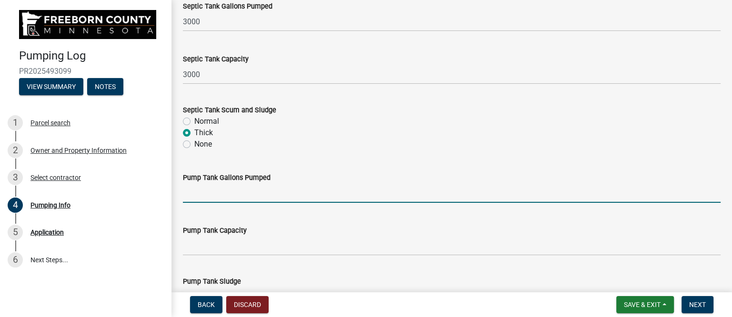
click at [217, 194] on input "text" at bounding box center [451, 193] width 537 height 20
type input "200"
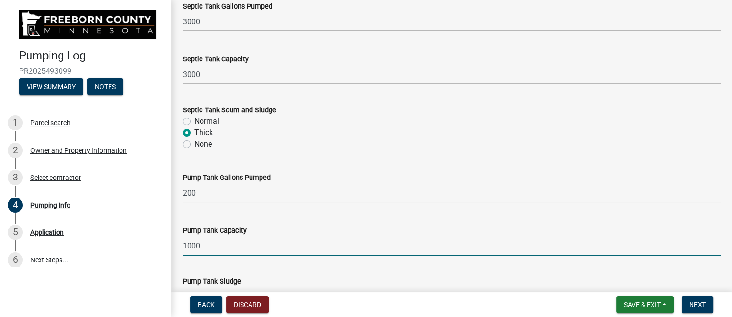
type input "1000"
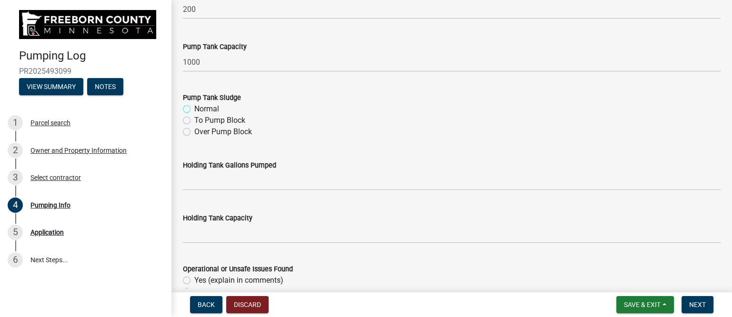
scroll to position [362, 0]
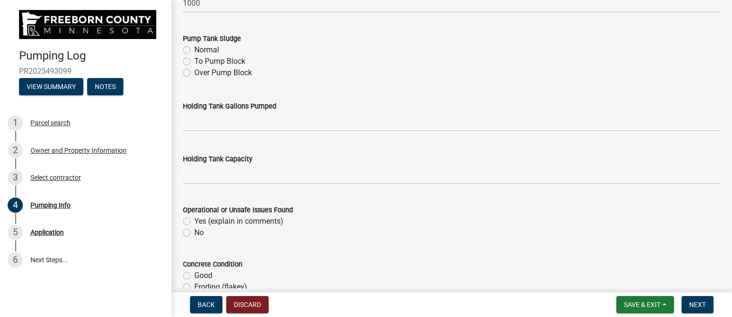
click at [194, 49] on label "Normal" at bounding box center [206, 49] width 25 height 11
click at [194, 49] on input "Normal" at bounding box center [197, 47] width 6 height 6
radio input "true"
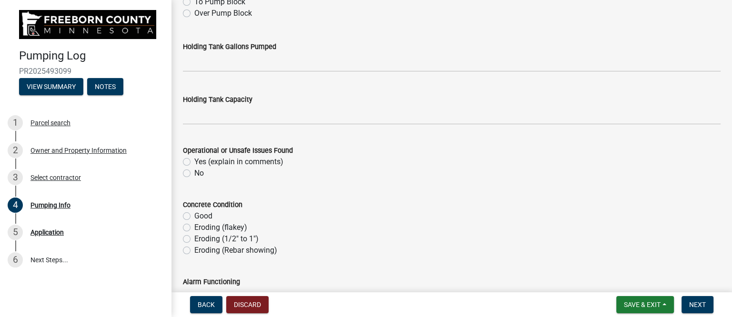
click at [194, 170] on label "No" at bounding box center [199, 173] width 10 height 11
click at [194, 170] on input "No" at bounding box center [197, 171] width 6 height 6
radio input "true"
click at [194, 214] on label "Good" at bounding box center [203, 215] width 18 height 11
click at [194, 214] on input "Good" at bounding box center [197, 213] width 6 height 6
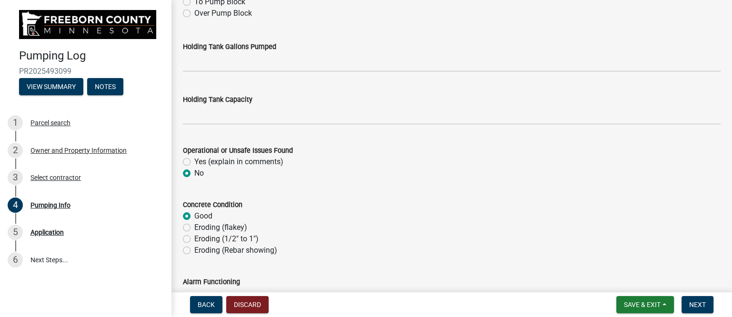
radio input "true"
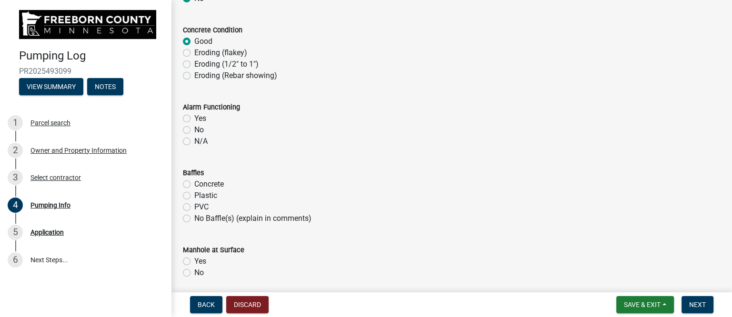
scroll to position [600, 0]
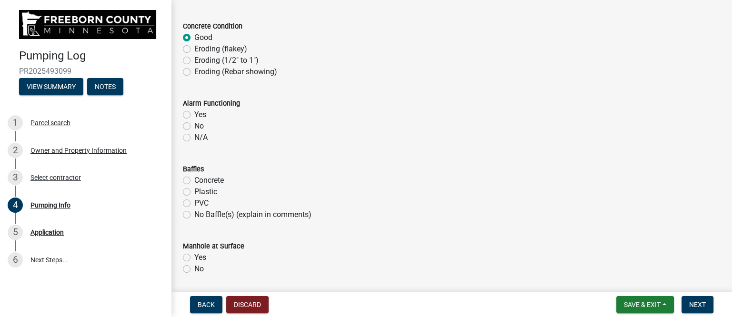
click at [194, 112] on label "Yes" at bounding box center [200, 114] width 12 height 11
click at [194, 112] on input "Yes" at bounding box center [197, 112] width 6 height 6
radio input "true"
click at [194, 192] on label "Plastic" at bounding box center [205, 191] width 23 height 11
click at [194, 192] on input "Plastic" at bounding box center [197, 189] width 6 height 6
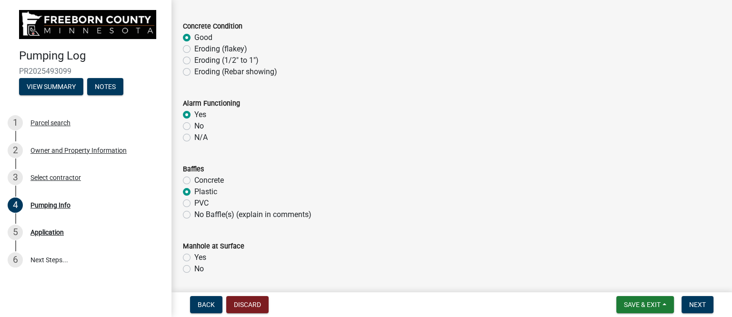
radio input "true"
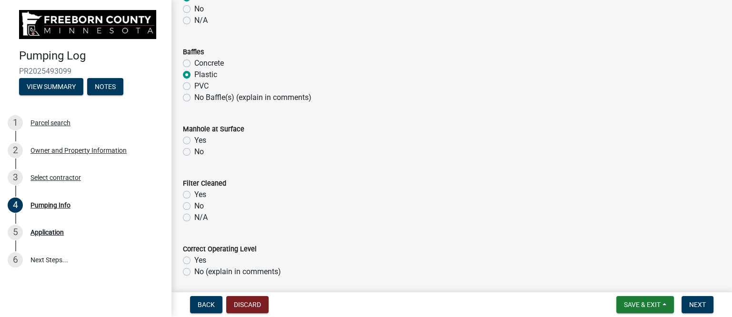
scroll to position [719, 0]
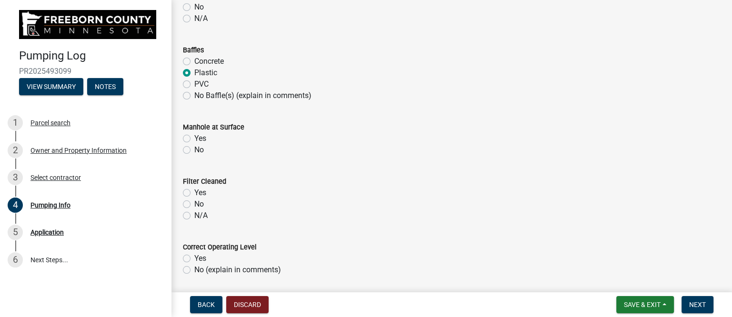
click at [194, 138] on label "Yes" at bounding box center [200, 138] width 12 height 11
click at [194, 138] on input "Yes" at bounding box center [197, 136] width 6 height 6
radio input "true"
click at [194, 194] on label "Yes" at bounding box center [200, 192] width 12 height 11
click at [194, 193] on input "Yes" at bounding box center [197, 190] width 6 height 6
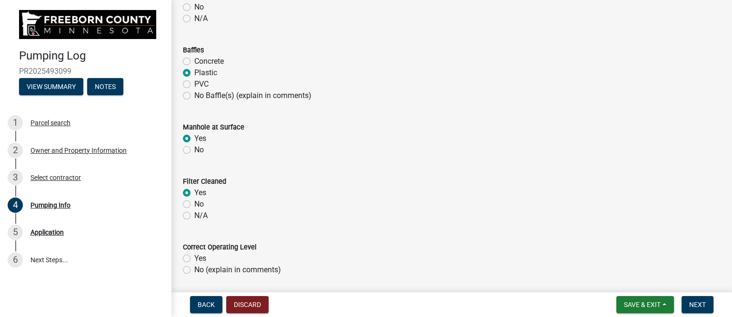
radio input "true"
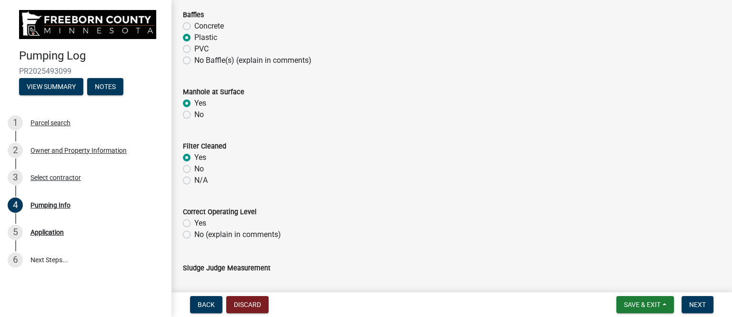
scroll to position [838, 0]
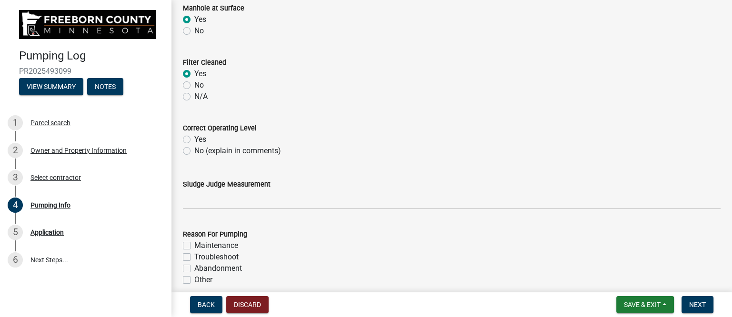
click at [194, 149] on label "No (explain in comments)" at bounding box center [237, 150] width 87 height 11
click at [194, 149] on input "No (explain in comments)" at bounding box center [197, 148] width 6 height 6
radio input "true"
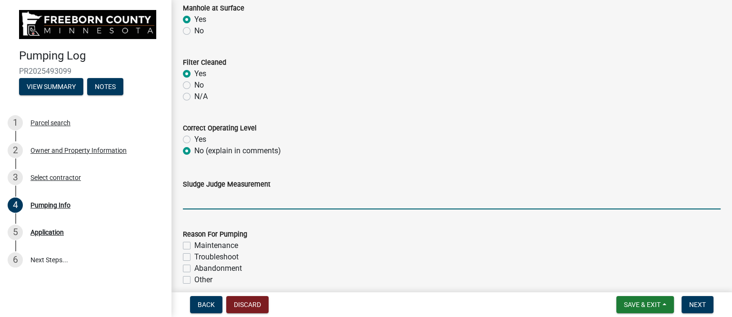
click at [221, 202] on input "Sludge Judge Measurement" at bounding box center [451, 200] width 537 height 20
click at [231, 197] on input "Septic: Scum 1" Sludge 8" Pump: Sludge .5"" at bounding box center [451, 200] width 537 height 20
click at [267, 200] on input "Septic: Scum 5" Sludge 8" Pump: Sludge .5"" at bounding box center [451, 200] width 537 height 20
drag, startPoint x: 332, startPoint y: 200, endPoint x: 338, endPoint y: 200, distance: 5.7
click at [338, 200] on input "Septic: Scum 5" Sludge 12" Pump: Sludge .5"" at bounding box center [451, 200] width 537 height 20
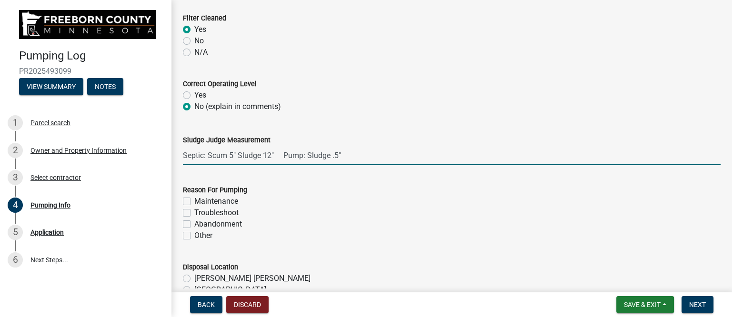
scroll to position [957, 0]
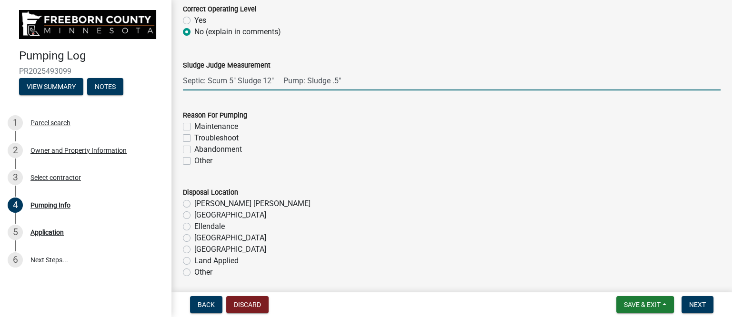
type input "Septic: Scum 5" Sludge 12" Pump: Sludge .5""
click at [194, 123] on label "Maintenance" at bounding box center [216, 126] width 44 height 11
click at [194, 123] on input "Maintenance" at bounding box center [197, 124] width 6 height 6
checkbox input "true"
checkbox input "false"
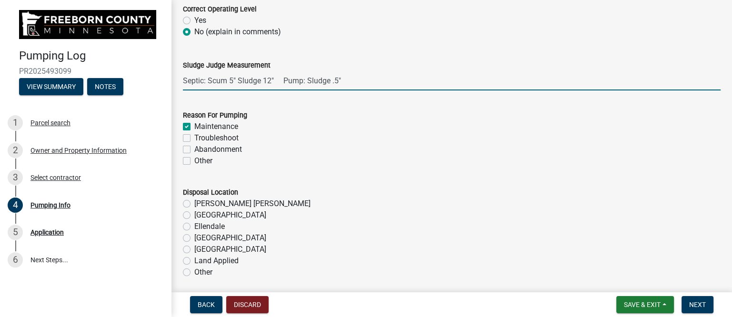
checkbox input "false"
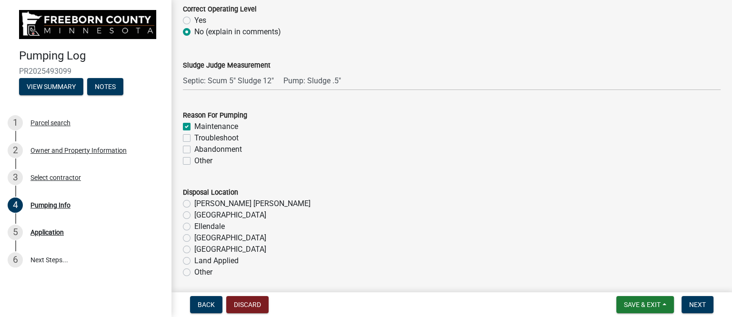
click at [194, 237] on label "[GEOGRAPHIC_DATA]" at bounding box center [230, 237] width 72 height 11
click at [194, 237] on input "[GEOGRAPHIC_DATA]" at bounding box center [197, 235] width 6 height 6
radio input "true"
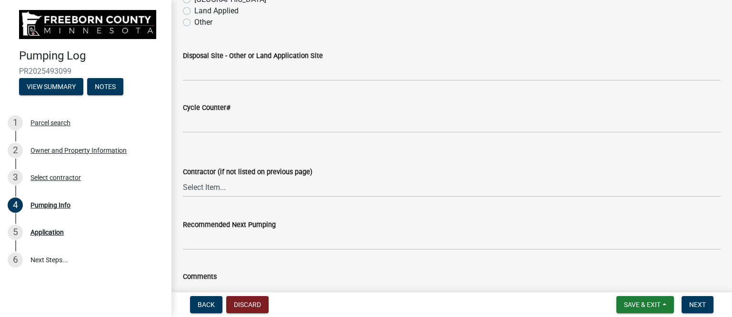
scroll to position [1254, 0]
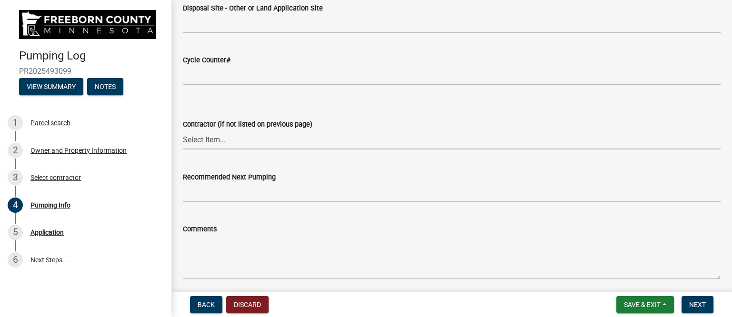
drag, startPoint x: 209, startPoint y: 141, endPoint x: 209, endPoint y: 134, distance: 7.6
click at [209, 140] on select "Select Item... P & L Excavating Precision Septic Services [PERSON_NAME] Excavat…" at bounding box center [451, 140] width 537 height 20
click at [183, 130] on select "Select Item... P & L Excavating Precision Septic Services [PERSON_NAME] Excavat…" at bounding box center [451, 140] width 537 height 20
select select "a4b440af-86cc-4e74-8744-b4ec83ffff55"
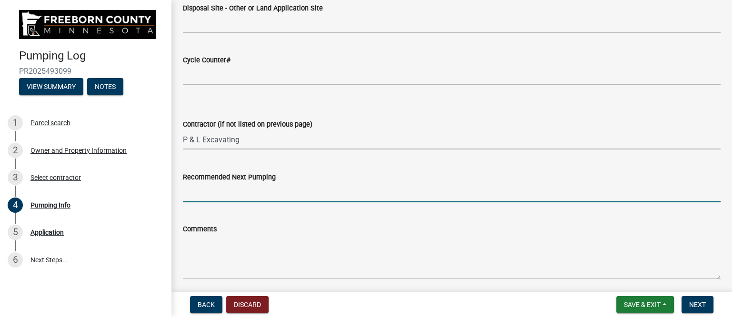
click at [232, 192] on input "Recommended Next Pumping" at bounding box center [451, 193] width 537 height 20
type input "2026"
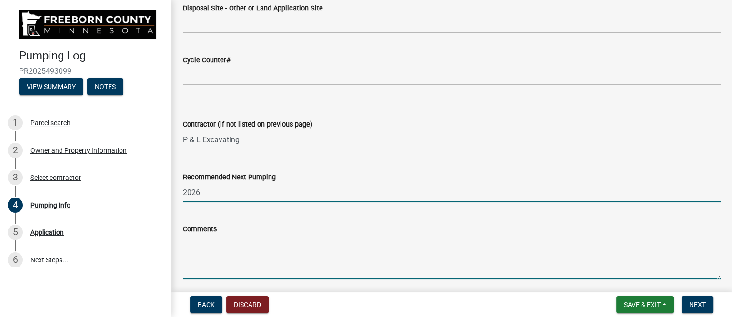
click at [221, 243] on textarea "Comments" at bounding box center [451, 257] width 537 height 45
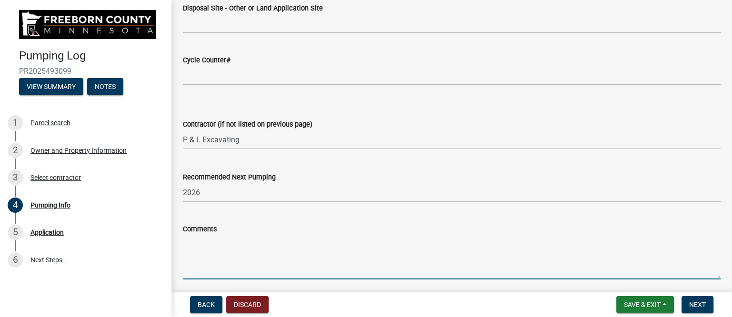
paste textarea "Pumped and washed down 3000 septic tank, 1000 pump tank. Thick scum and sludge …"
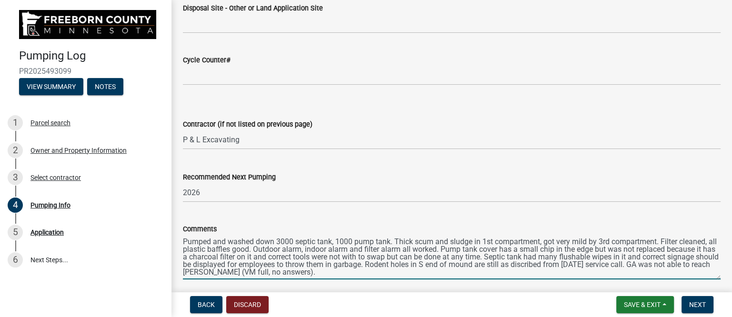
drag, startPoint x: 368, startPoint y: 272, endPoint x: 690, endPoint y: 265, distance: 321.9
click at [690, 265] on textarea "Pumped and washed down 3000 septic tank, 1000 pump tank. Thick scum and sludge …" at bounding box center [451, 257] width 537 height 45
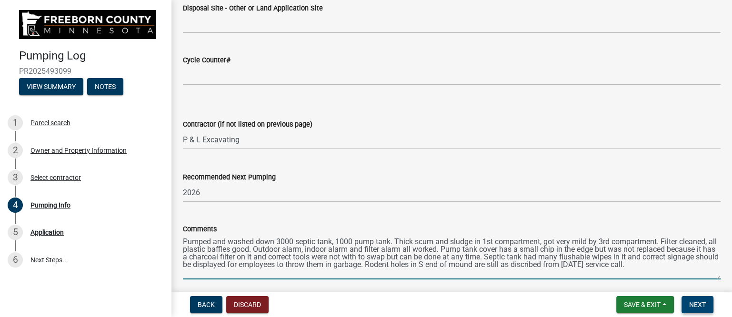
type textarea "Pumped and washed down 3000 septic tank, 1000 pump tank. Thick scum and sludge …"
click at [706, 305] on button "Next" at bounding box center [697, 304] width 32 height 17
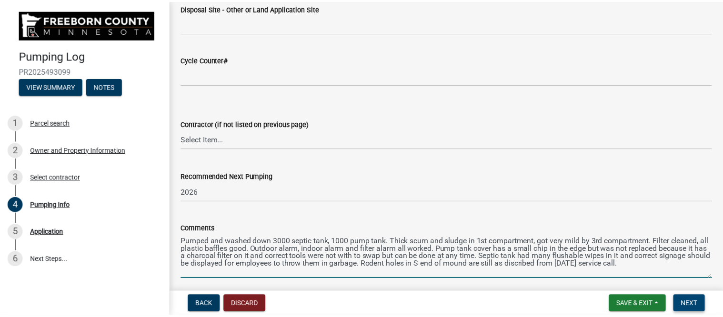
scroll to position [0, 0]
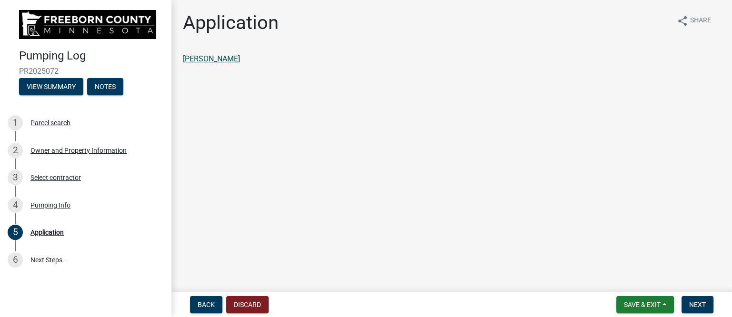
click at [220, 59] on link "[PERSON_NAME]" at bounding box center [211, 58] width 57 height 9
click at [705, 303] on span "Next" at bounding box center [697, 305] width 17 height 8
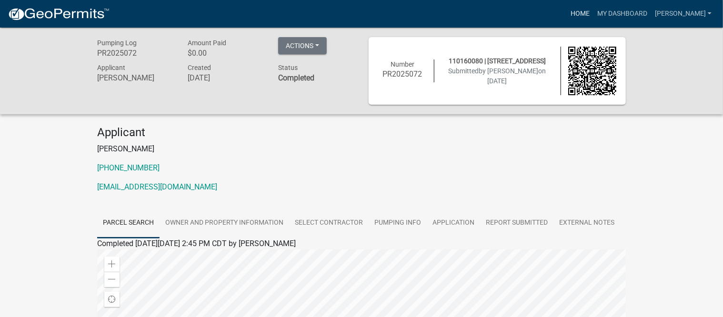
click at [587, 13] on link "Home" at bounding box center [580, 14] width 27 height 18
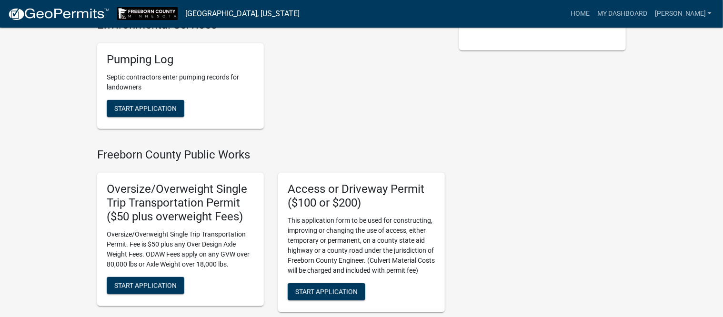
scroll to position [238, 0]
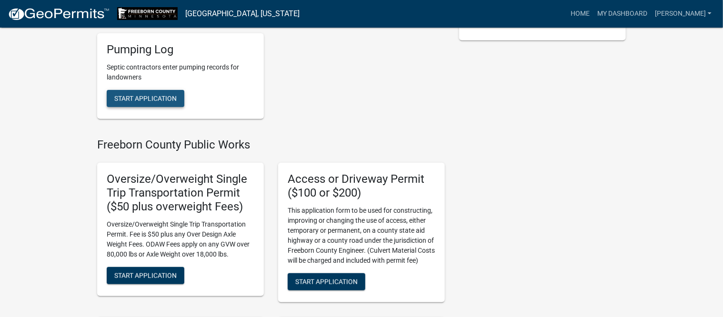
click at [159, 98] on span "Start Application" at bounding box center [145, 98] width 62 height 8
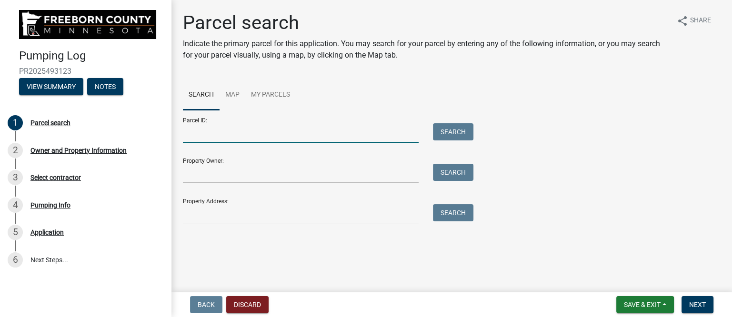
click at [217, 134] on input "Parcel ID:" at bounding box center [301, 133] width 236 height 20
type input "070400060"
click at [464, 129] on button "Search" at bounding box center [453, 131] width 40 height 17
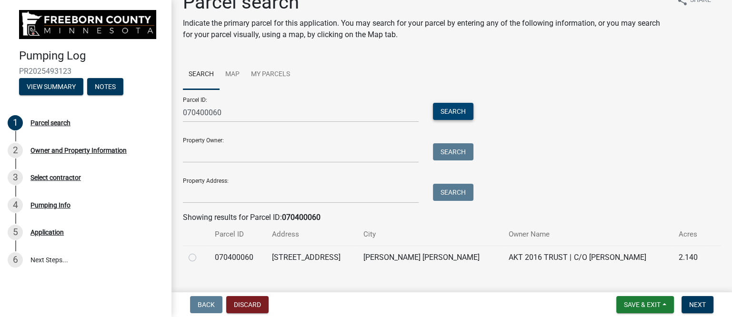
scroll to position [38, 0]
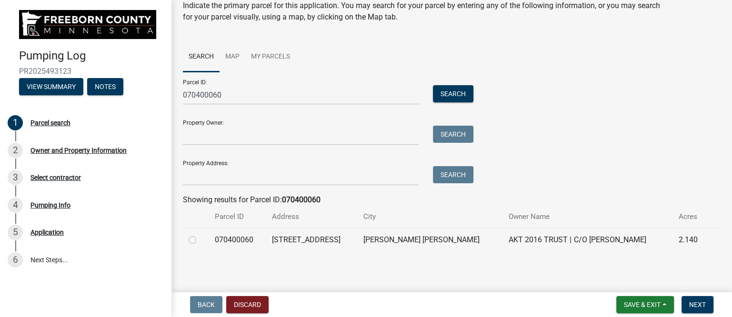
click at [200, 234] on label at bounding box center [200, 234] width 0 height 0
click at [200, 239] on input "radio" at bounding box center [203, 237] width 6 height 6
radio input "true"
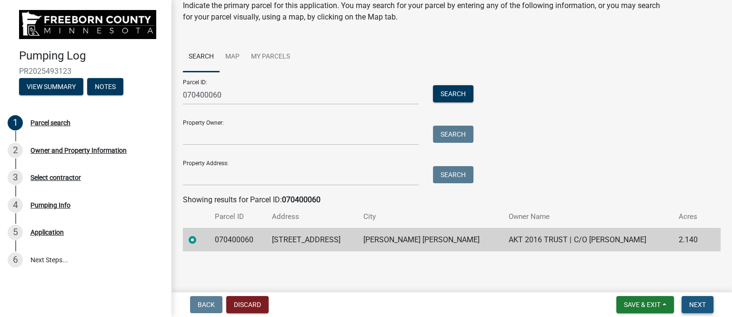
click at [697, 304] on span "Next" at bounding box center [697, 305] width 17 height 8
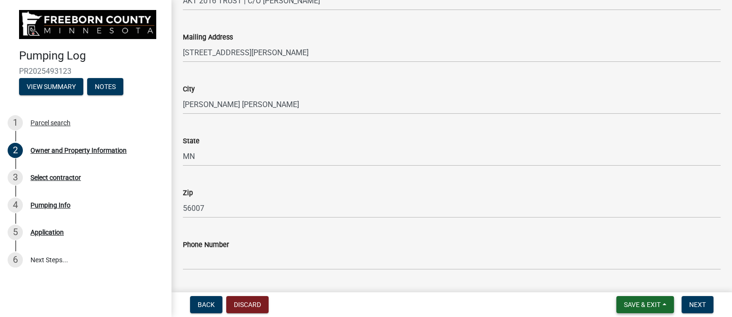
scroll to position [238, 0]
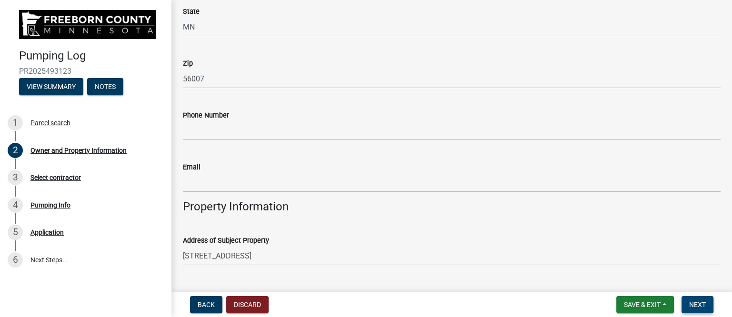
click at [691, 304] on span "Next" at bounding box center [697, 305] width 17 height 8
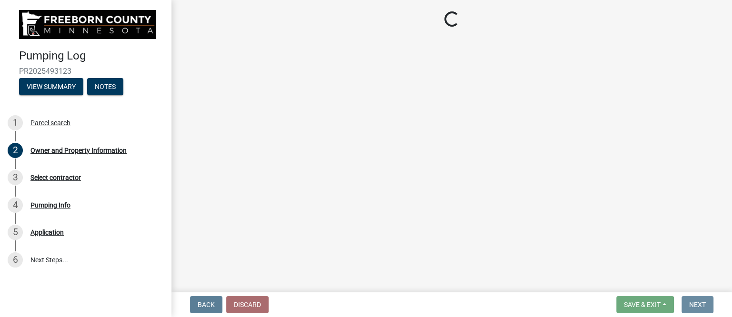
scroll to position [0, 0]
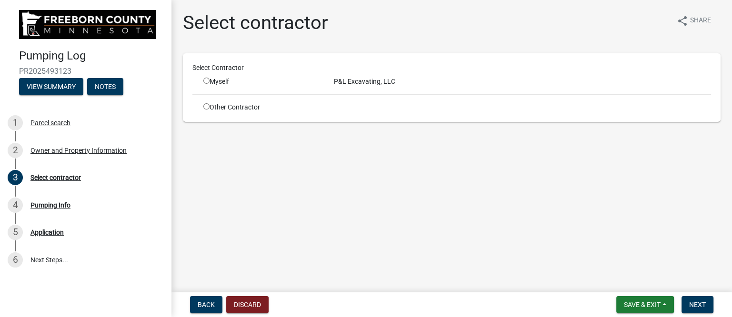
click at [206, 80] on input "radio" at bounding box center [206, 81] width 6 height 6
radio input "true"
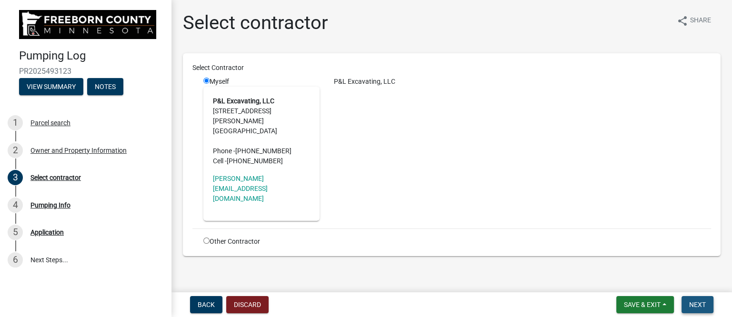
click at [699, 301] on span "Next" at bounding box center [697, 305] width 17 height 8
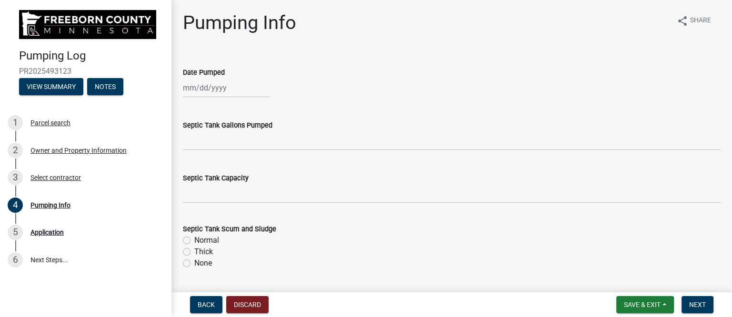
click at [210, 86] on div at bounding box center [226, 88] width 87 height 20
select select "10"
select select "2025"
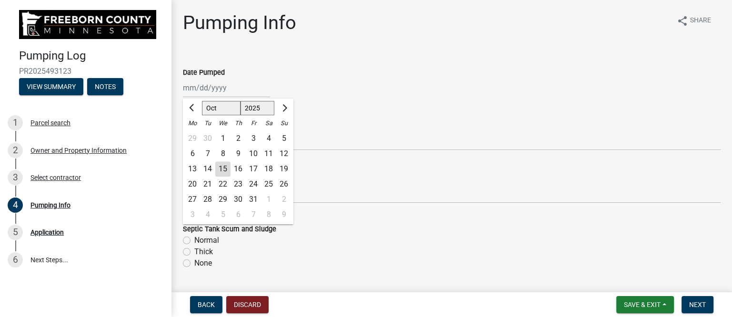
click at [224, 169] on div "15" at bounding box center [222, 168] width 15 height 15
type input "[DATE]"
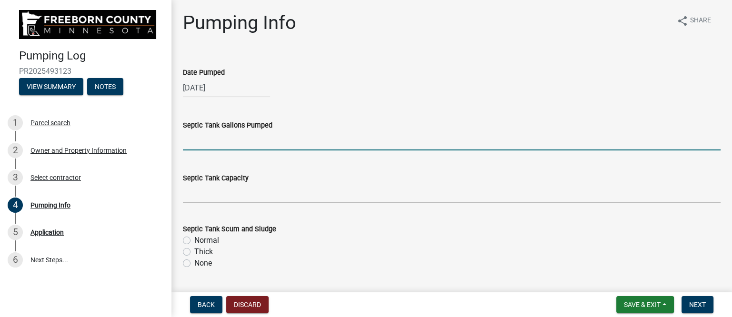
click at [218, 143] on input "text" at bounding box center [451, 141] width 537 height 20
type input "1250"
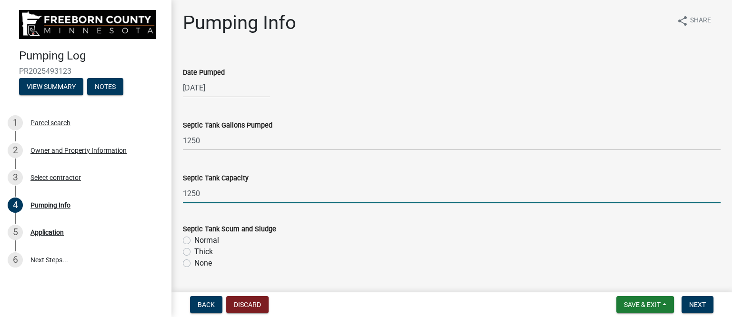
type input "1250"
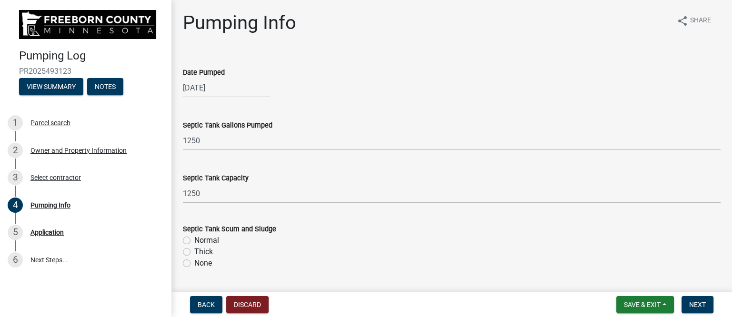
click at [194, 239] on label "Normal" at bounding box center [206, 240] width 25 height 11
click at [194, 239] on input "Normal" at bounding box center [197, 238] width 6 height 6
radio input "true"
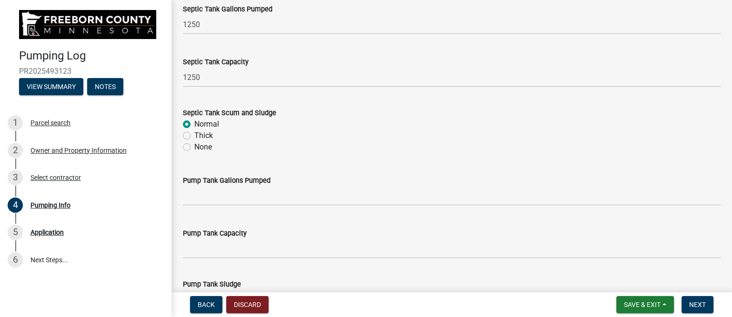
scroll to position [119, 0]
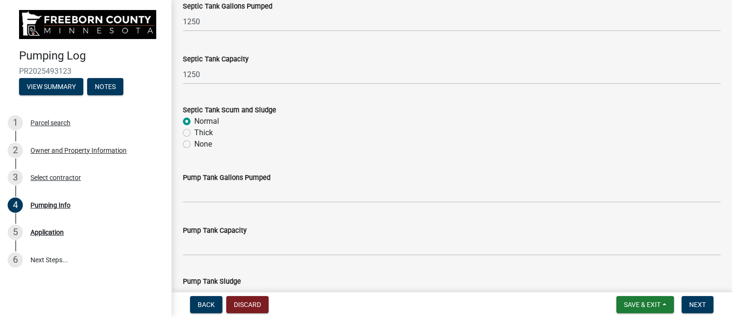
click at [194, 141] on label "None" at bounding box center [203, 144] width 18 height 11
click at [194, 141] on input "None" at bounding box center [197, 142] width 6 height 6
radio input "true"
click at [194, 117] on label "Normal" at bounding box center [206, 121] width 25 height 11
click at [194, 117] on input "Normal" at bounding box center [197, 119] width 6 height 6
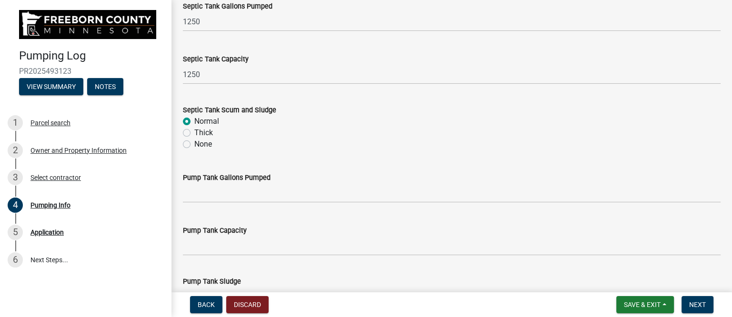
radio input "true"
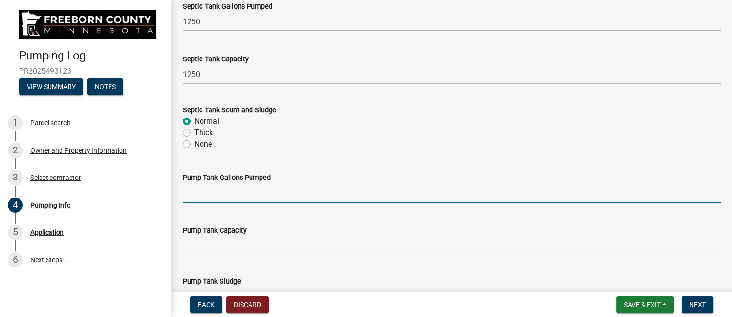
click at [209, 195] on input "text" at bounding box center [451, 193] width 537 height 20
type input "400"
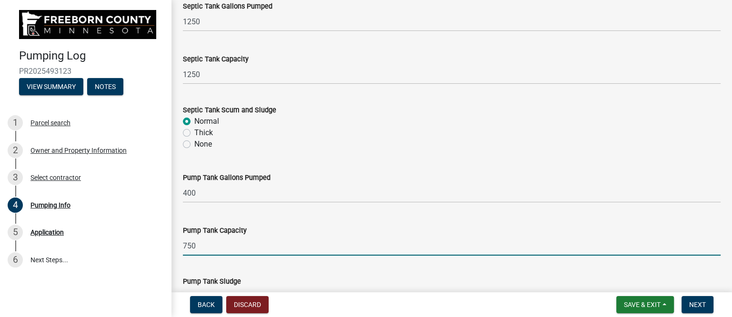
type input "750"
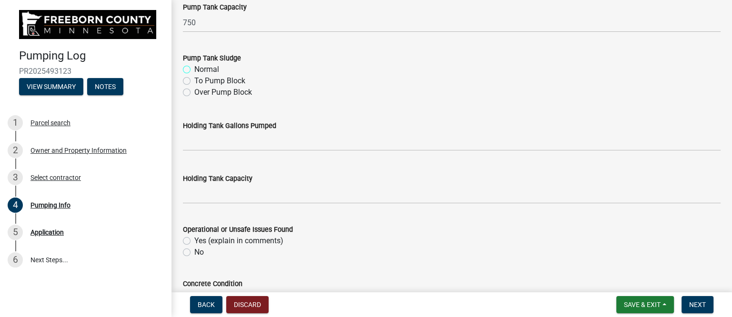
scroll to position [362, 0]
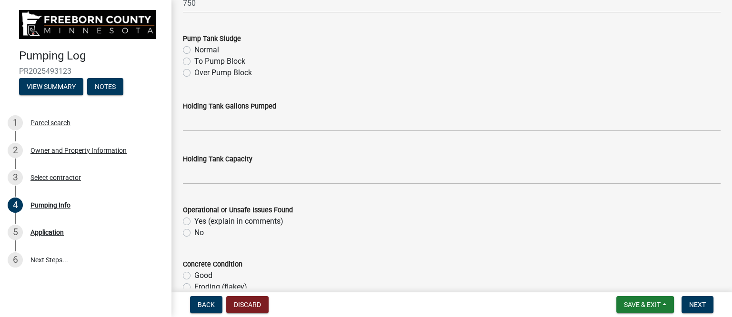
click at [194, 47] on label "Normal" at bounding box center [206, 49] width 25 height 11
click at [194, 47] on input "Normal" at bounding box center [197, 47] width 6 height 6
radio input "true"
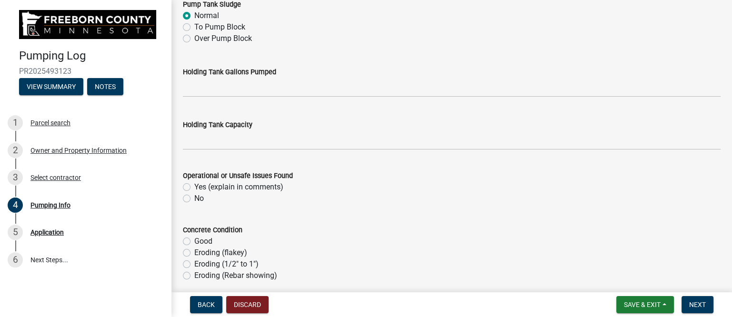
scroll to position [421, 0]
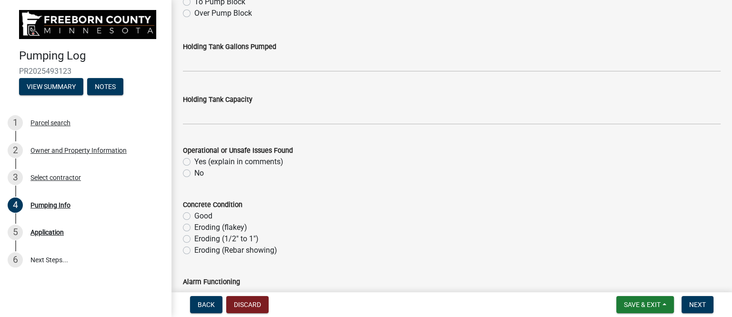
click at [191, 172] on div "No" at bounding box center [451, 173] width 537 height 11
click at [194, 173] on label "No" at bounding box center [199, 173] width 10 height 11
click at [194, 173] on input "No" at bounding box center [197, 171] width 6 height 6
radio input "true"
click at [194, 217] on label "Good" at bounding box center [203, 215] width 18 height 11
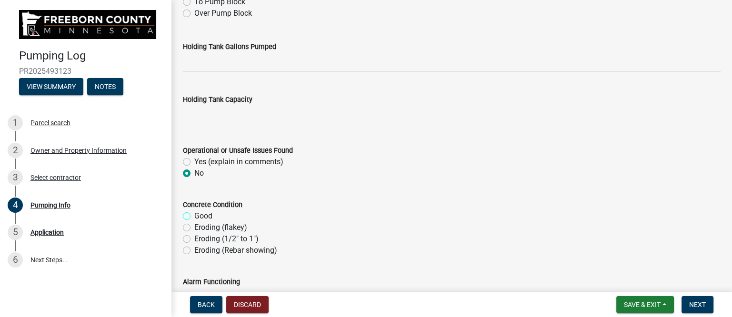
click at [194, 217] on input "Good" at bounding box center [197, 213] width 6 height 6
radio input "true"
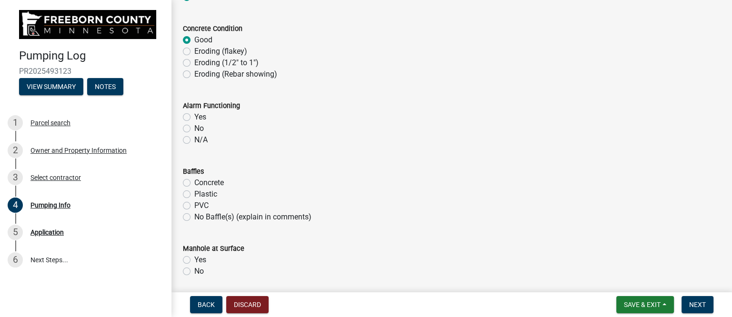
scroll to position [600, 0]
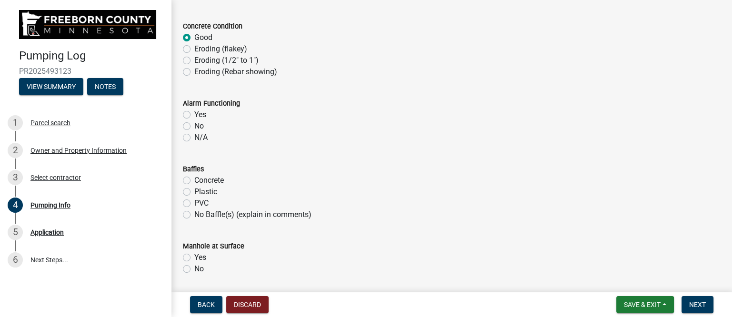
click at [194, 114] on label "Yes" at bounding box center [200, 114] width 12 height 11
click at [194, 114] on input "Yes" at bounding box center [197, 112] width 6 height 6
radio input "true"
click at [194, 193] on label "Plastic" at bounding box center [205, 191] width 23 height 11
click at [194, 192] on input "Plastic" at bounding box center [197, 189] width 6 height 6
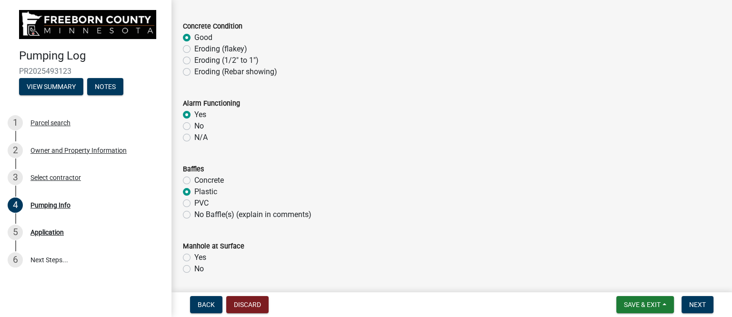
radio input "true"
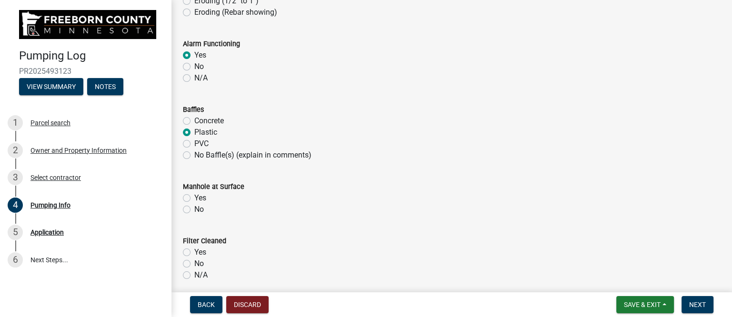
click at [194, 197] on label "Yes" at bounding box center [200, 197] width 12 height 11
click at [194, 197] on input "Yes" at bounding box center [197, 195] width 6 height 6
radio input "true"
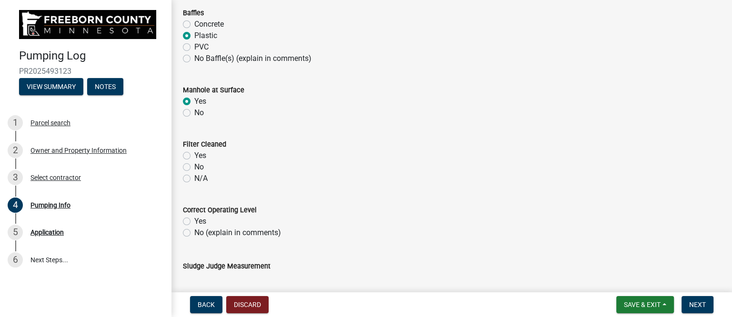
scroll to position [778, 0]
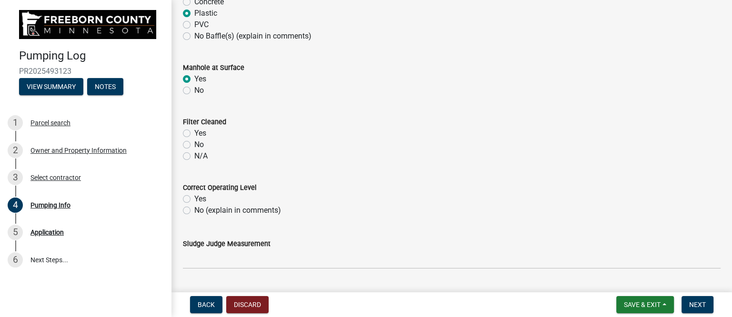
click at [194, 158] on label "N/A" at bounding box center [200, 155] width 13 height 11
click at [194, 157] on input "N/A" at bounding box center [197, 153] width 6 height 6
radio input "true"
click at [194, 198] on label "Yes" at bounding box center [200, 198] width 12 height 11
click at [194, 198] on input "Yes" at bounding box center [197, 196] width 6 height 6
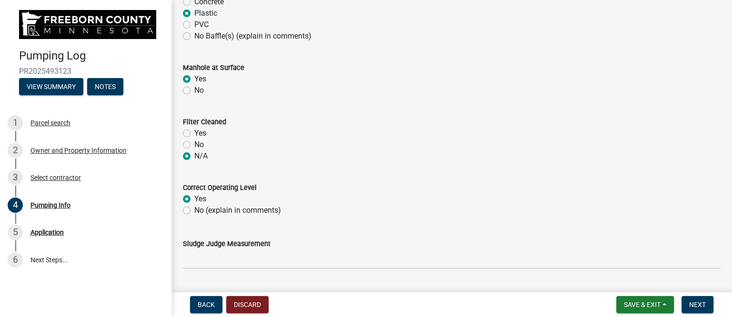
radio input "true"
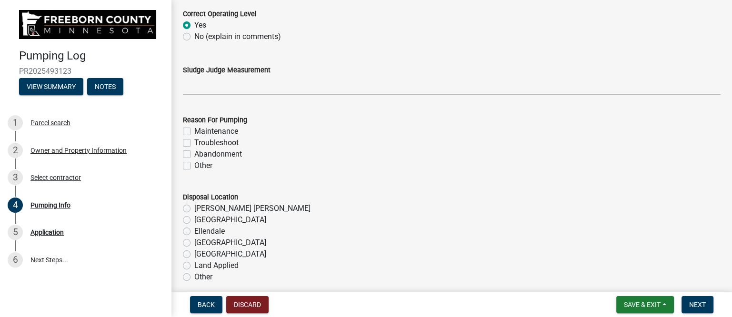
scroll to position [957, 0]
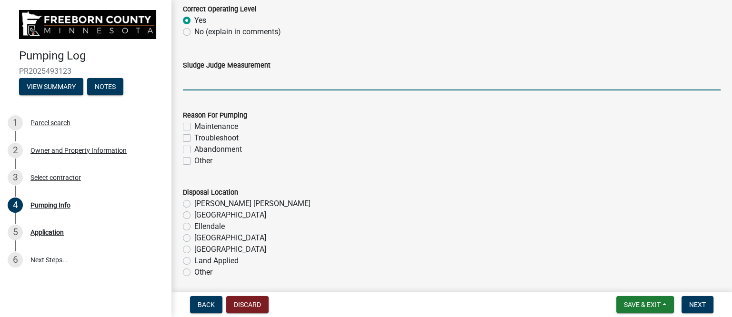
click at [230, 85] on input "Sludge Judge Measurement" at bounding box center [451, 81] width 537 height 20
click at [232, 80] on input "Septic: Scum 1" Sludge 8" Pump: Sludge .5"" at bounding box center [451, 81] width 537 height 20
click at [266, 80] on input "Septic: Scum 0" Sludge 8" Pump: Sludge .5"" at bounding box center [451, 81] width 537 height 20
click at [332, 81] on input "Septic: Scum 0" Sludge 2" Pump: Sludge .5"" at bounding box center [451, 81] width 537 height 20
type input "Septic: Scum 0" Sludge 2" Pump: Sludge 1""
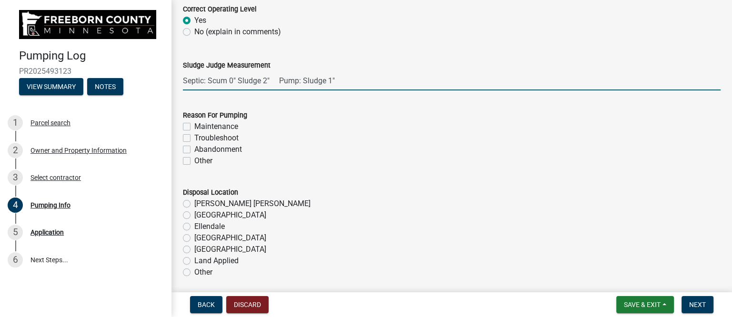
click at [213, 127] on label "Maintenance" at bounding box center [216, 126] width 44 height 11
click at [200, 127] on input "Maintenance" at bounding box center [197, 124] width 6 height 6
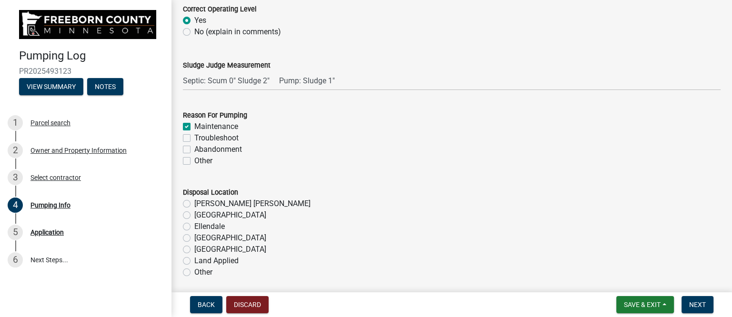
checkbox input "true"
checkbox input "false"
click at [210, 204] on label "[PERSON_NAME] [PERSON_NAME]" at bounding box center [252, 203] width 116 height 11
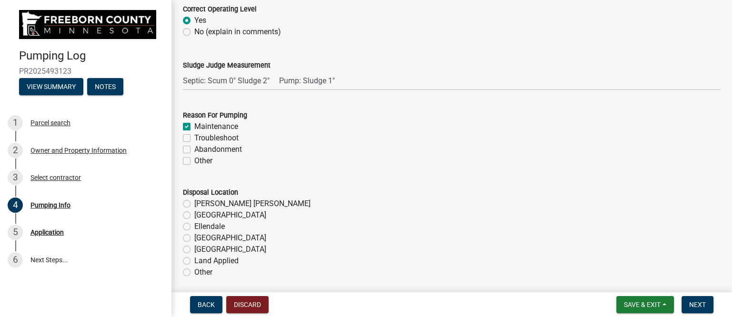
click at [200, 204] on input "[PERSON_NAME] [PERSON_NAME]" at bounding box center [197, 201] width 6 height 6
radio input "true"
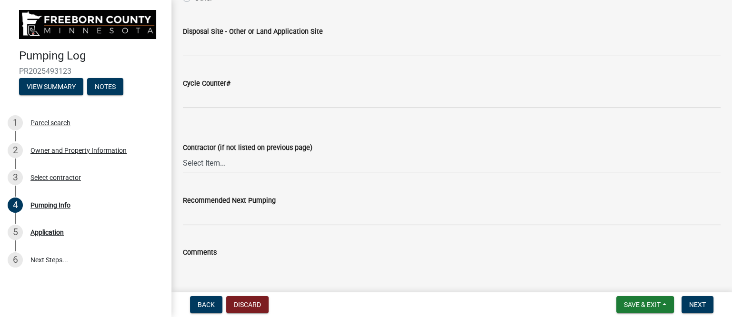
scroll to position [1254, 0]
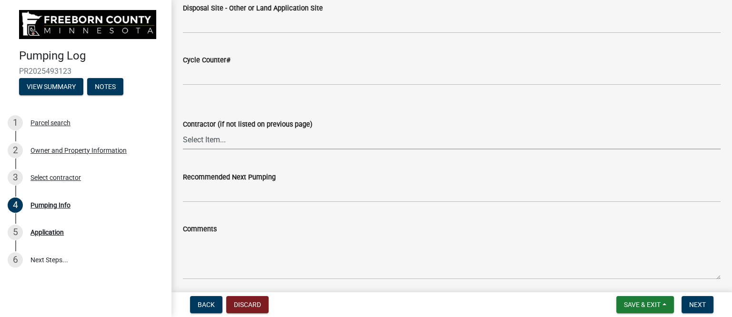
click at [225, 139] on select "Select Item... P & L Excavating Precision Septic Services [PERSON_NAME] Excavat…" at bounding box center [451, 140] width 537 height 20
click at [183, 130] on select "Select Item... P & L Excavating Precision Septic Services [PERSON_NAME] Excavat…" at bounding box center [451, 140] width 537 height 20
select select "a4b440af-86cc-4e74-8744-b4ec83ffff55"
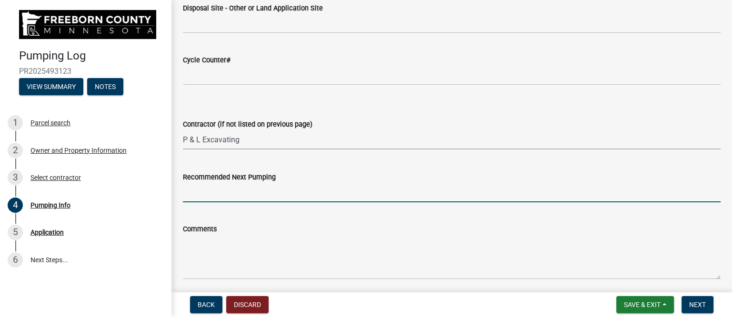
drag, startPoint x: 221, startPoint y: 195, endPoint x: 228, endPoint y: 196, distance: 6.7
click at [221, 195] on input "Recommended Next Pumping" at bounding box center [451, 193] width 537 height 20
type input "2028"
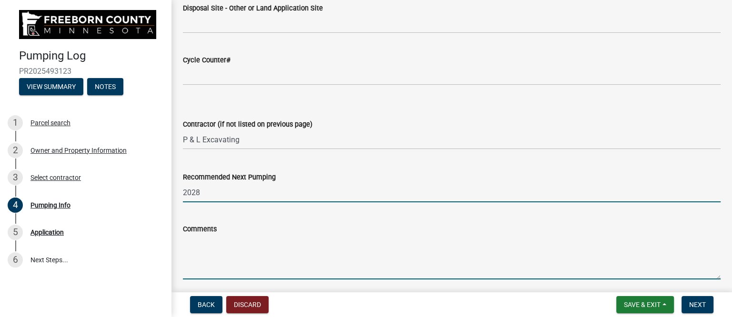
click at [213, 255] on textarea "Comments" at bounding box center [451, 257] width 537 height 45
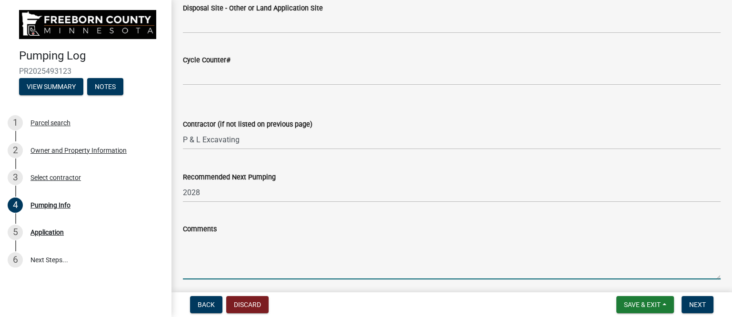
paste textarea "This system looks to have very limited use or activity."
type textarea "This system looks to have very limited use or activity."
click at [698, 302] on span "Next" at bounding box center [697, 305] width 17 height 8
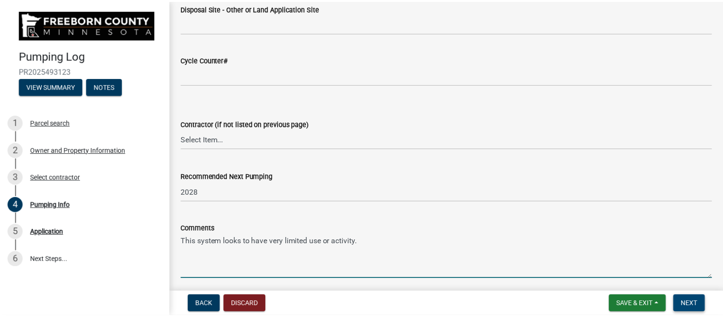
scroll to position [0, 0]
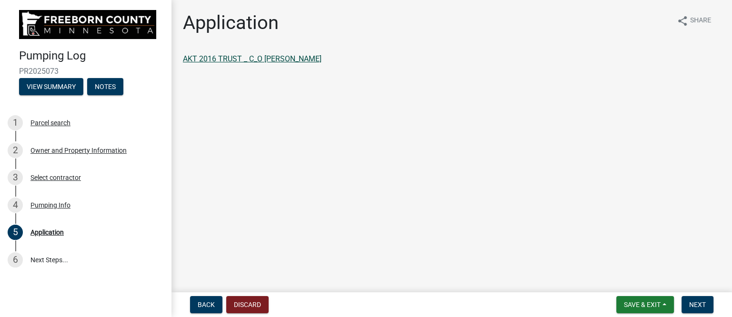
click at [286, 58] on link "AKT 2016 TRUST _ C_O [PERSON_NAME]" at bounding box center [252, 58] width 139 height 9
click at [703, 304] on span "Next" at bounding box center [697, 305] width 17 height 8
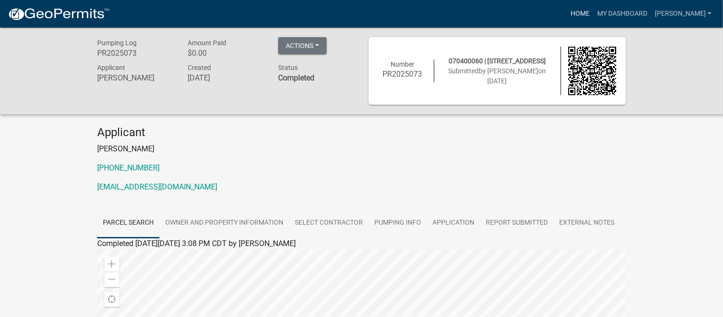
click at [593, 13] on link "Home" at bounding box center [580, 14] width 27 height 18
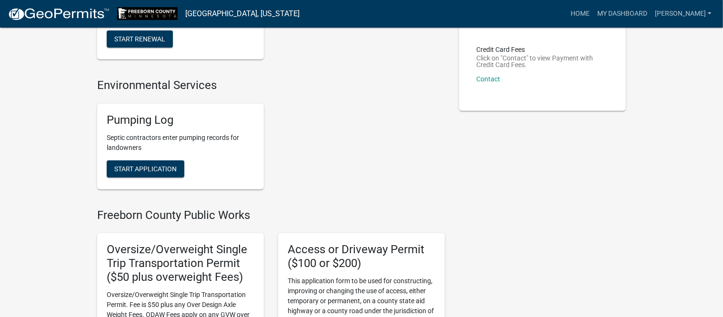
scroll to position [179, 0]
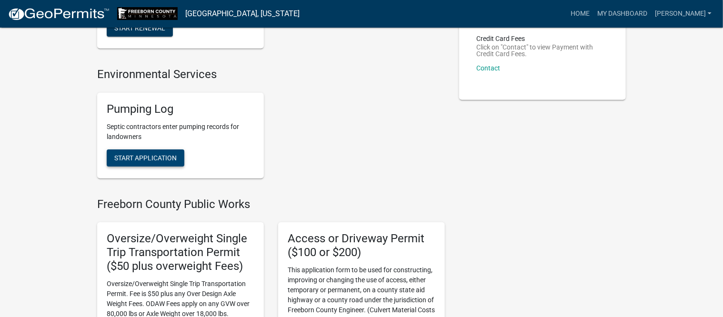
click at [158, 157] on span "Start Application" at bounding box center [145, 158] width 62 height 8
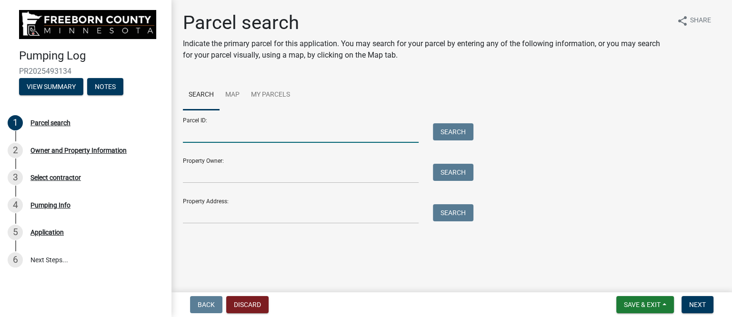
click at [238, 139] on input "Parcel ID:" at bounding box center [301, 133] width 236 height 20
type input "080360011"
click at [455, 131] on button "Search" at bounding box center [453, 131] width 40 height 17
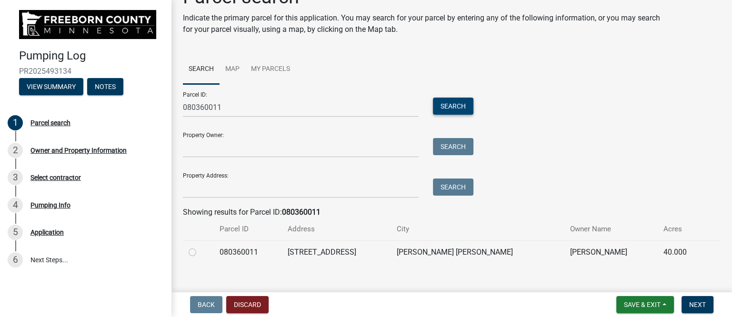
scroll to position [38, 0]
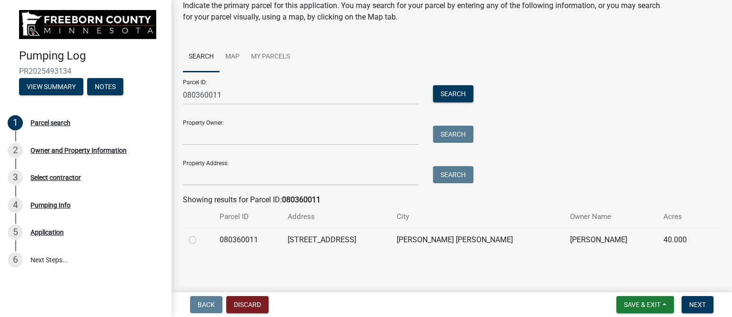
click at [200, 234] on label at bounding box center [200, 234] width 0 height 0
click at [200, 239] on input "radio" at bounding box center [203, 237] width 6 height 6
radio input "true"
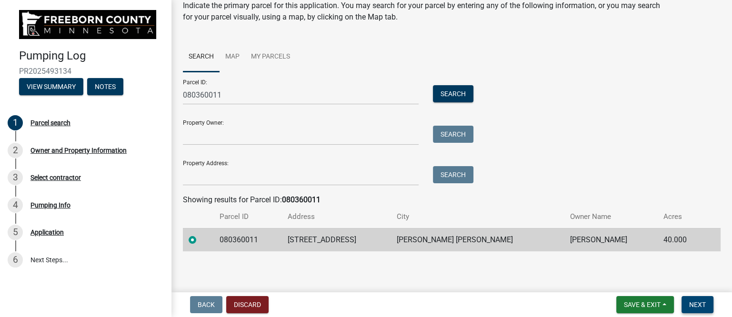
click at [690, 301] on span "Next" at bounding box center [697, 305] width 17 height 8
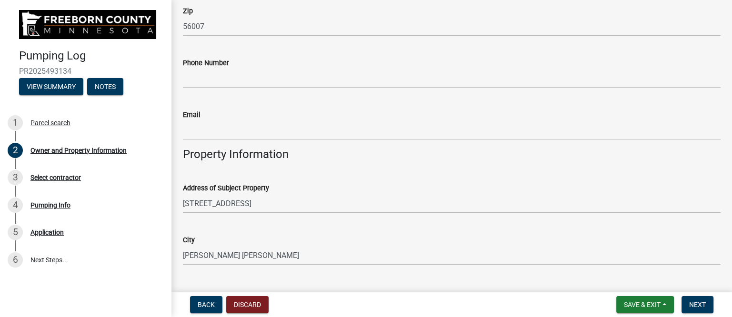
scroll to position [357, 0]
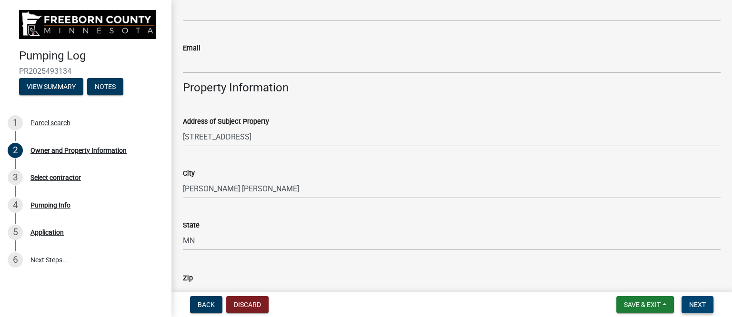
click at [697, 301] on span "Next" at bounding box center [697, 305] width 17 height 8
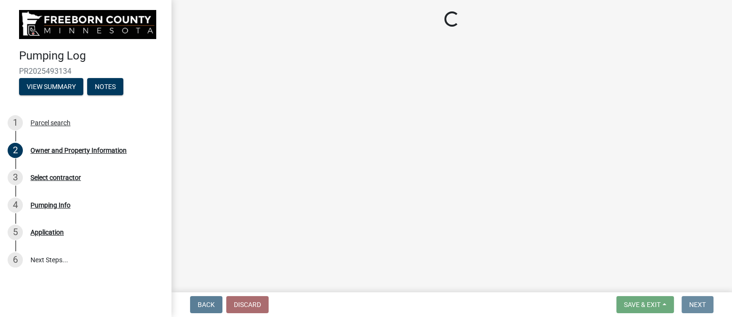
scroll to position [0, 0]
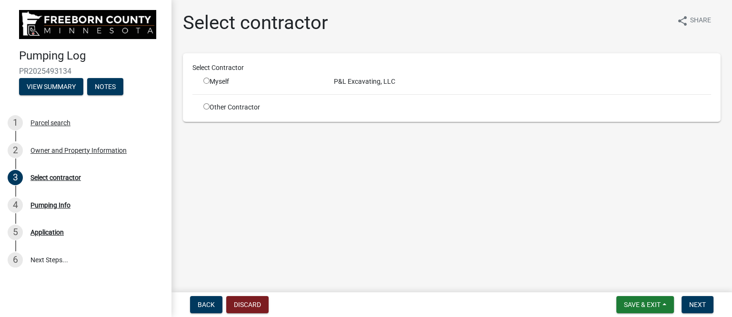
click at [221, 80] on div "Myself" at bounding box center [261, 82] width 116 height 10
click at [208, 80] on input "radio" at bounding box center [206, 81] width 6 height 6
radio input "true"
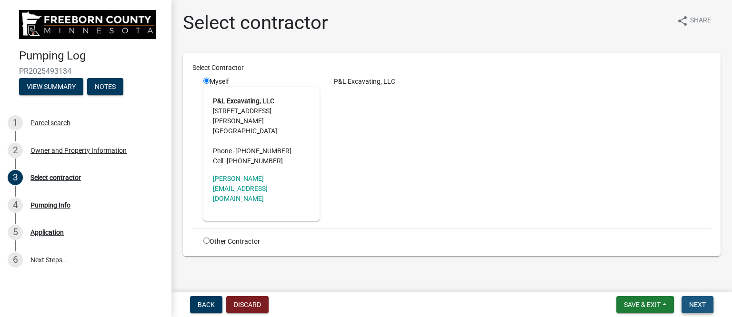
click at [699, 302] on span "Next" at bounding box center [697, 305] width 17 height 8
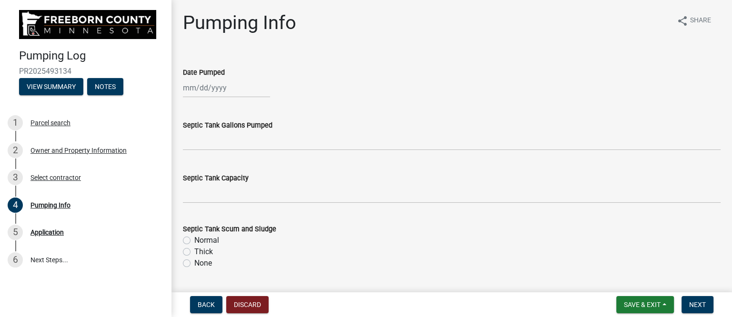
click at [211, 89] on div at bounding box center [226, 88] width 87 height 20
select select "10"
select select "2025"
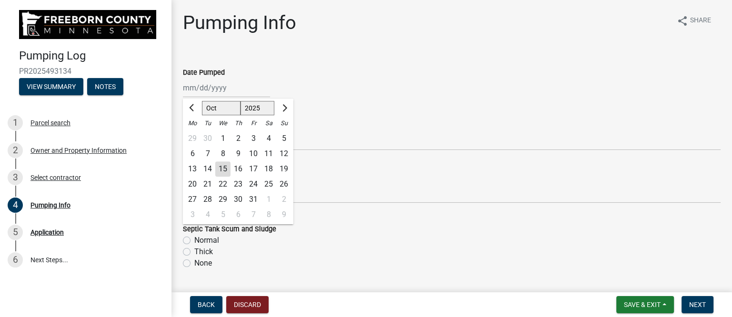
click at [220, 165] on div "15" at bounding box center [222, 168] width 15 height 15
type input "[DATE]"
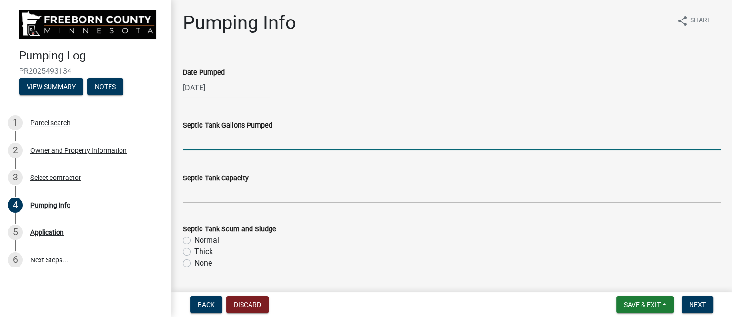
click at [217, 143] on input "text" at bounding box center [451, 141] width 537 height 20
type input "1500"
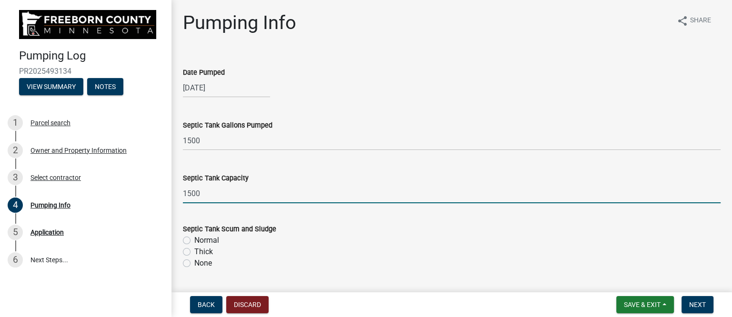
type input "1500"
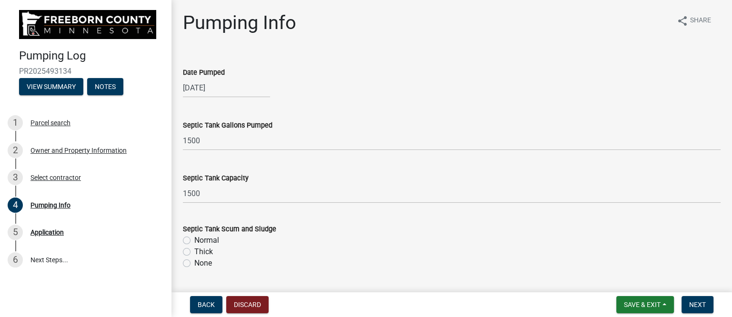
click at [208, 241] on label "Normal" at bounding box center [206, 240] width 25 height 11
click at [200, 241] on input "Normal" at bounding box center [197, 238] width 6 height 6
radio input "true"
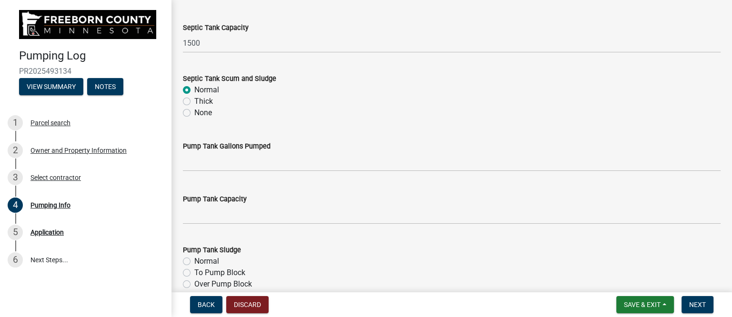
scroll to position [179, 0]
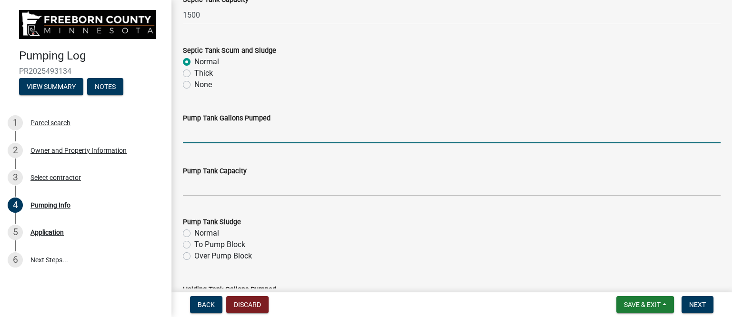
click at [235, 138] on input "text" at bounding box center [451, 134] width 537 height 20
click at [194, 131] on input "text" at bounding box center [451, 134] width 537 height 20
type input "350"
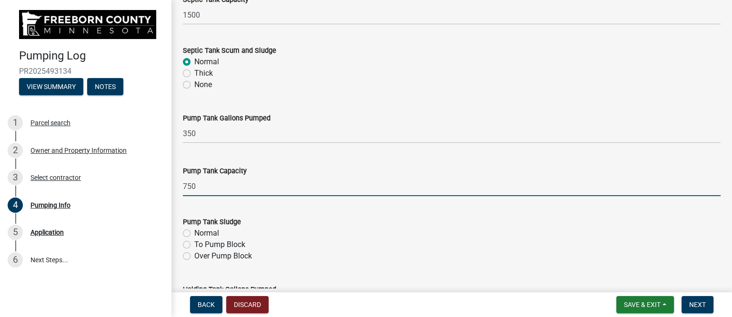
type input "750"
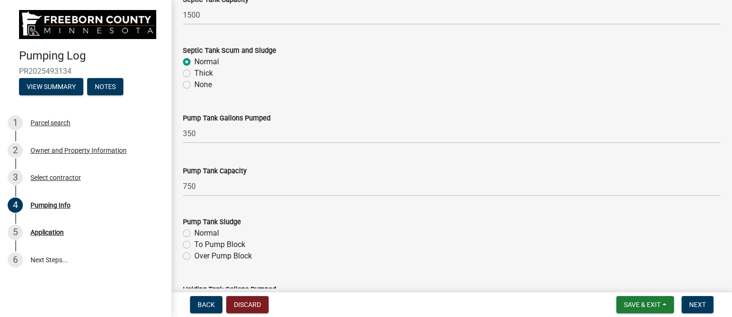
click at [213, 232] on label "Normal" at bounding box center [206, 233] width 25 height 11
click at [200, 232] on input "Normal" at bounding box center [197, 231] width 6 height 6
radio input "true"
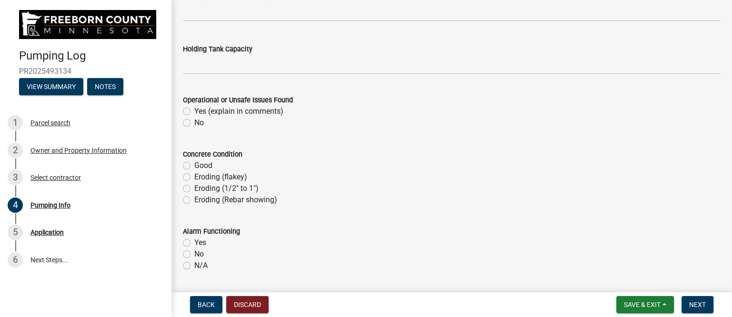
scroll to position [476, 0]
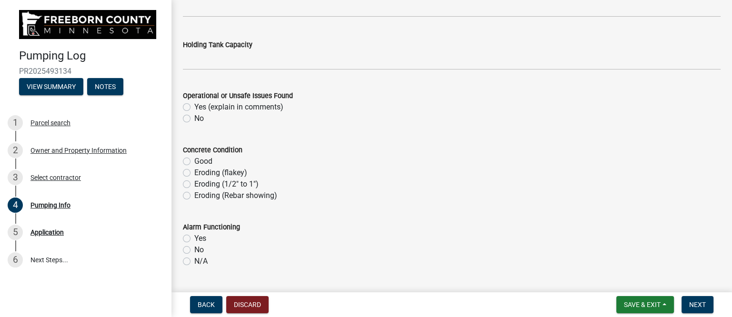
click at [194, 118] on label "No" at bounding box center [199, 118] width 10 height 11
click at [194, 118] on input "No" at bounding box center [197, 116] width 6 height 6
radio input "true"
click at [194, 161] on label "Good" at bounding box center [203, 161] width 18 height 11
click at [194, 161] on input "Good" at bounding box center [197, 159] width 6 height 6
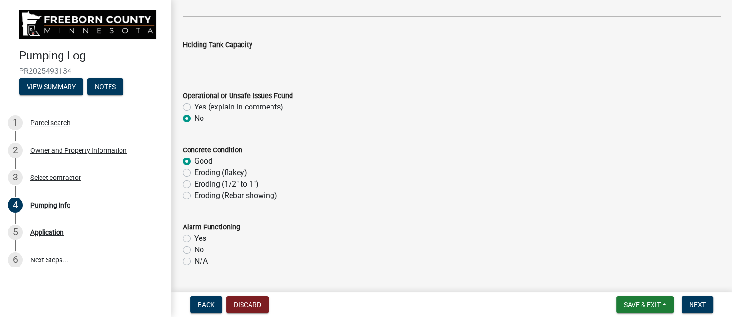
radio input "true"
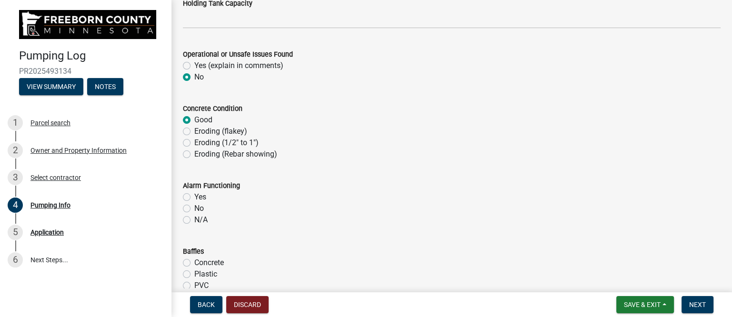
scroll to position [535, 0]
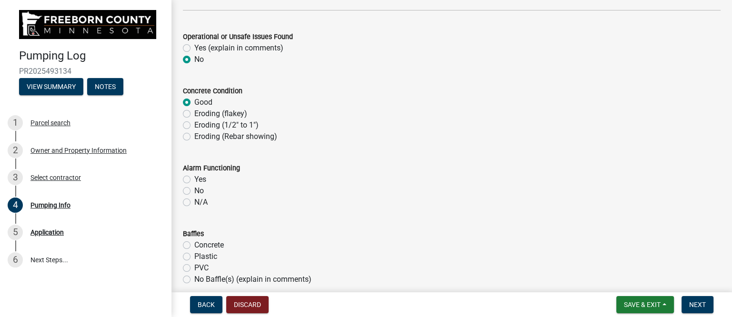
click at [194, 180] on label "Yes" at bounding box center [200, 179] width 12 height 11
click at [194, 180] on input "Yes" at bounding box center [197, 177] width 6 height 6
radio input "true"
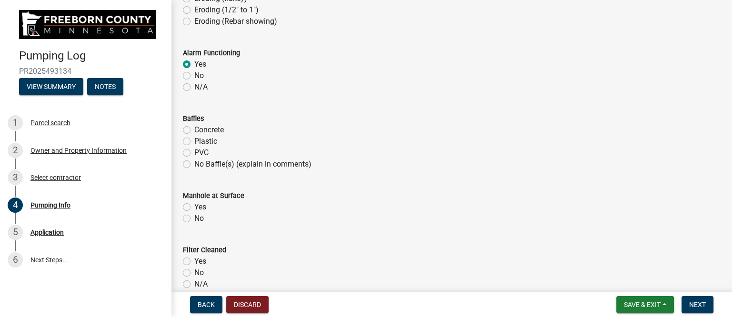
scroll to position [655, 0]
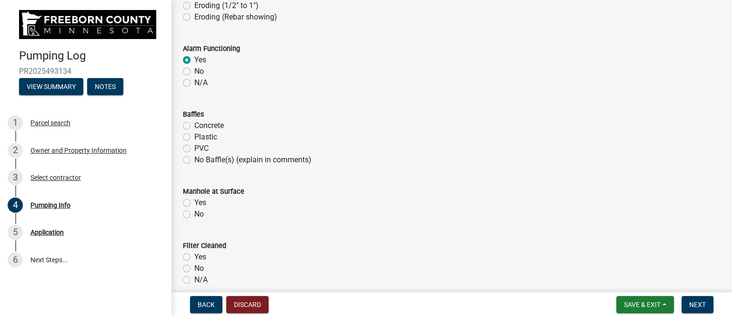
click at [194, 137] on label "Plastic" at bounding box center [205, 136] width 23 height 11
click at [194, 137] on input "Plastic" at bounding box center [197, 134] width 6 height 6
radio input "true"
click at [194, 201] on label "Yes" at bounding box center [200, 202] width 12 height 11
click at [194, 201] on input "Yes" at bounding box center [197, 200] width 6 height 6
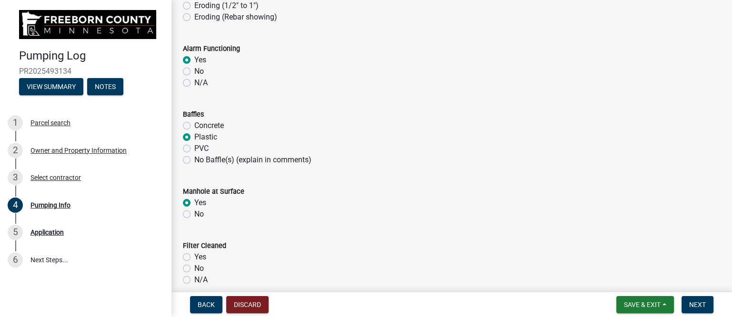
radio input "true"
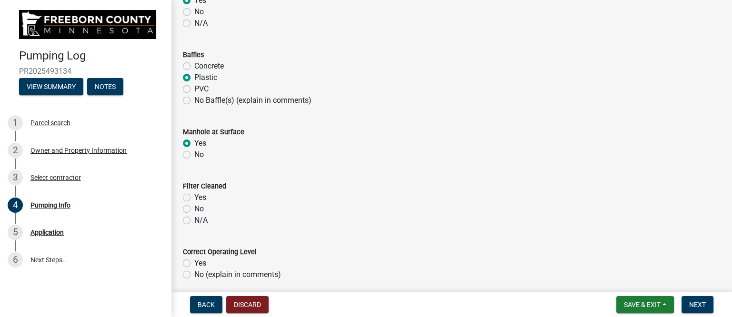
click at [194, 217] on label "N/A" at bounding box center [200, 220] width 13 height 11
click at [194, 217] on input "N/A" at bounding box center [197, 218] width 6 height 6
radio input "true"
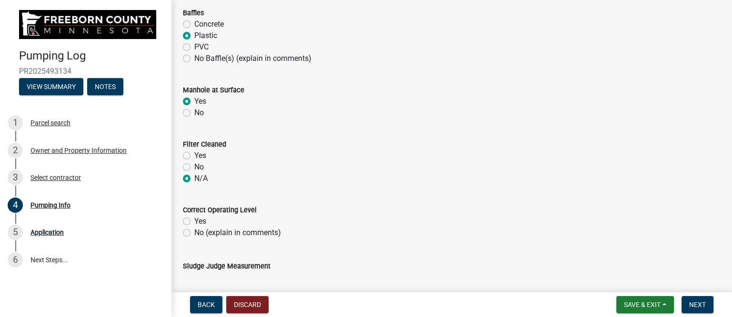
scroll to position [773, 0]
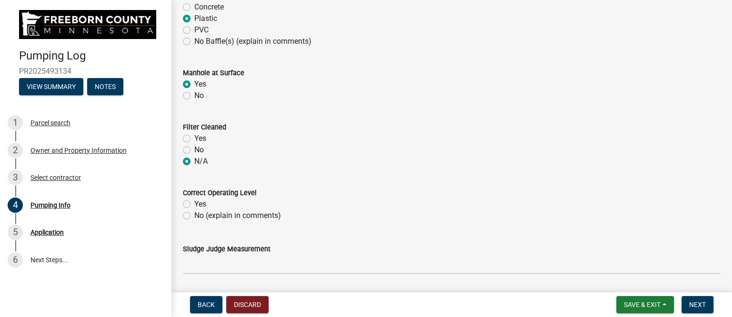
click at [194, 201] on label "Yes" at bounding box center [200, 204] width 12 height 11
click at [194, 201] on input "Yes" at bounding box center [197, 202] width 6 height 6
radio input "true"
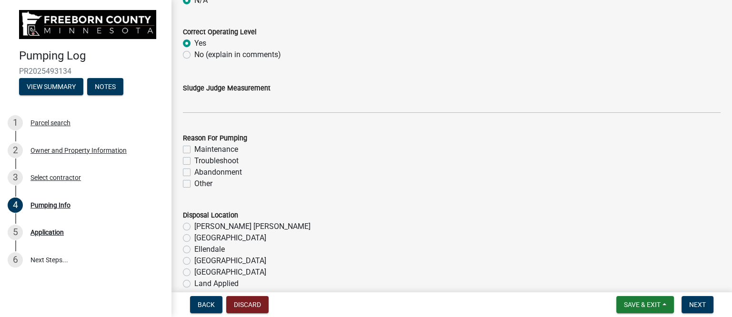
scroll to position [952, 0]
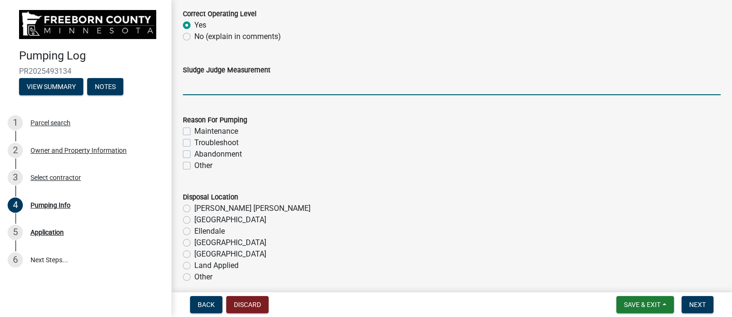
click at [219, 94] on input "Sludge Judge Measurement" at bounding box center [451, 86] width 537 height 20
click at [232, 86] on input "Septic: Scum 1" Sludge 8" Pump: Sludge .5"" at bounding box center [451, 86] width 537 height 20
click at [332, 85] on input "Septic: Scum 3" Sludge 8" Pump: Sludge .5"" at bounding box center [451, 86] width 537 height 20
type input "Septic: Scum 3" Sludge 8" Pump: Sludge 2""
click at [194, 130] on label "Maintenance" at bounding box center [216, 131] width 44 height 11
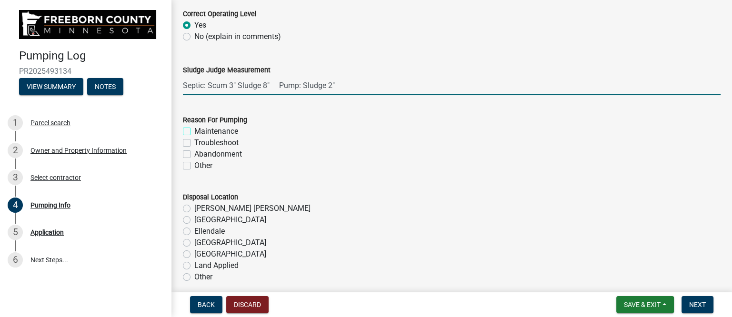
click at [194, 130] on input "Maintenance" at bounding box center [197, 129] width 6 height 6
checkbox input "true"
checkbox input "false"
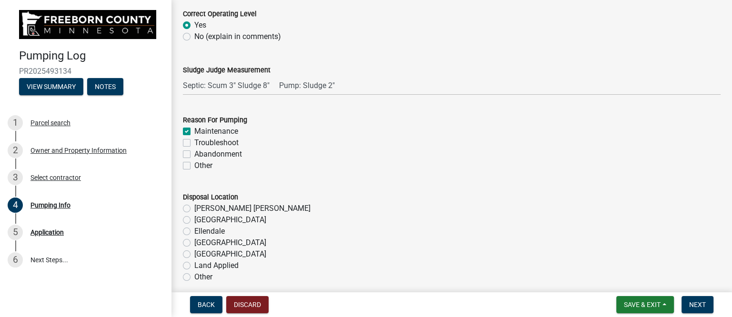
click at [194, 208] on label "[PERSON_NAME] [PERSON_NAME]" at bounding box center [252, 208] width 116 height 11
click at [194, 208] on input "[PERSON_NAME] [PERSON_NAME]" at bounding box center [197, 206] width 6 height 6
radio input "true"
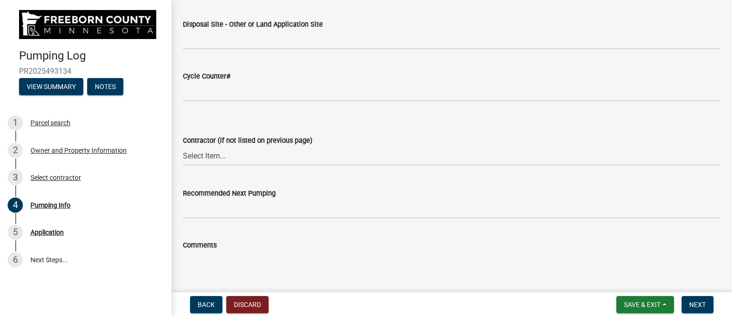
scroll to position [1249, 0]
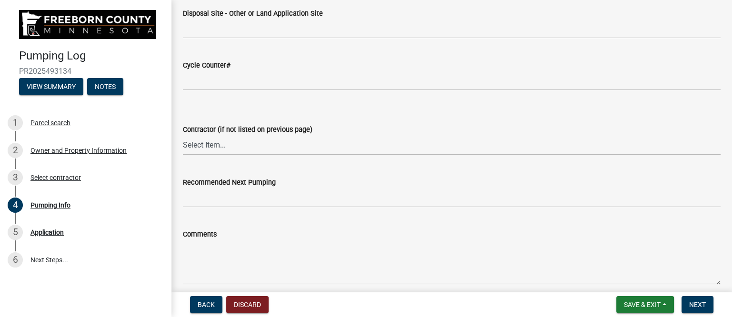
drag, startPoint x: 222, startPoint y: 143, endPoint x: 222, endPoint y: 138, distance: 5.7
click at [222, 144] on select "Select Item... P & L Excavating Precision Septic Services [PERSON_NAME] Excavat…" at bounding box center [451, 145] width 537 height 20
click at [183, 135] on select "Select Item... P & L Excavating Precision Septic Services [PERSON_NAME] Excavat…" at bounding box center [451, 145] width 537 height 20
select select "a4b440af-86cc-4e74-8744-b4ec83ffff55"
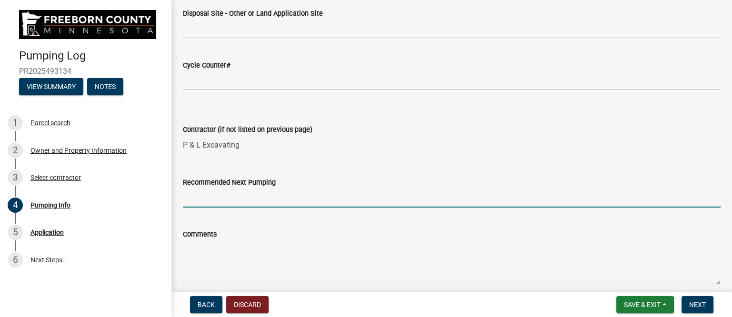
click at [227, 203] on input "Recommended Next Pumping" at bounding box center [451, 198] width 537 height 20
type input "2028"
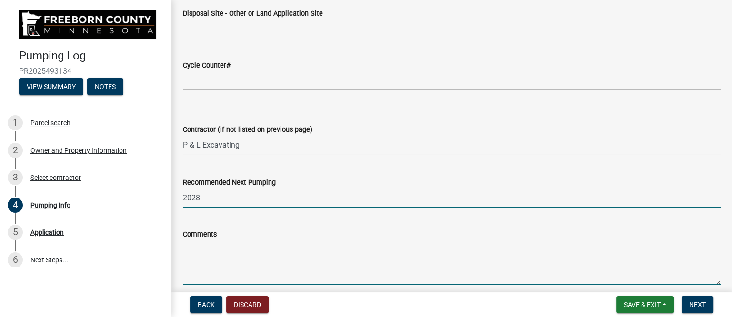
click at [210, 264] on textarea "Comments" at bounding box center [451, 262] width 537 height 45
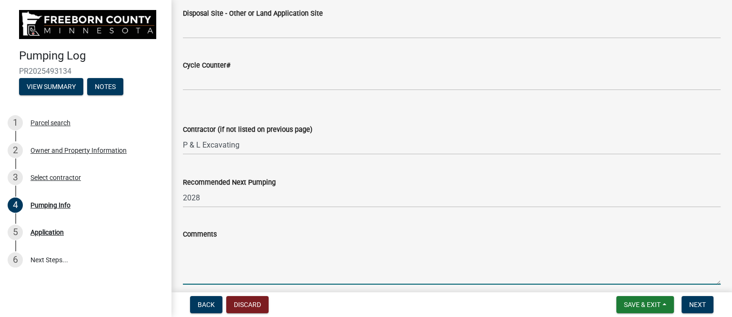
paste textarea "This system has the fragile 8 screw risers and covers. It has 7' of risers on i…"
type textarea "This system has the fragile 8 screw risers and covers. It has 7' of risers on i…"
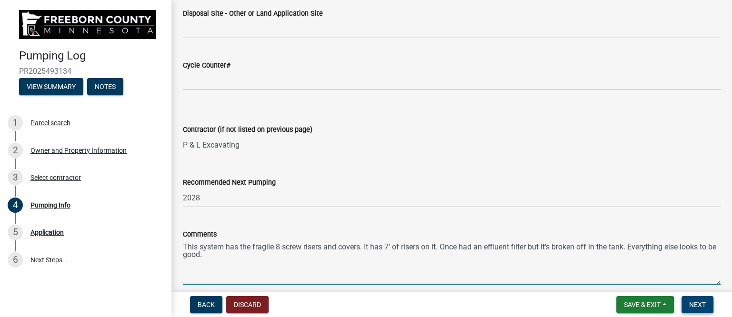
click at [700, 304] on span "Next" at bounding box center [697, 305] width 17 height 8
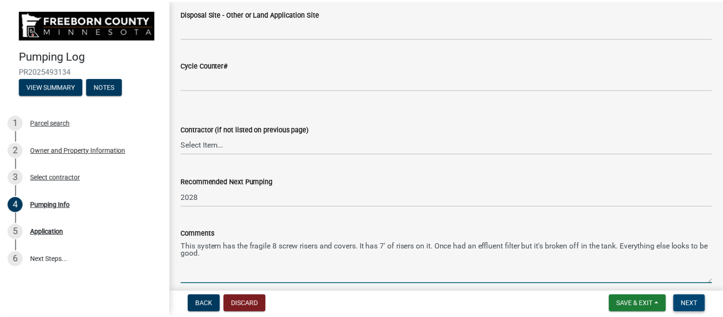
scroll to position [0, 0]
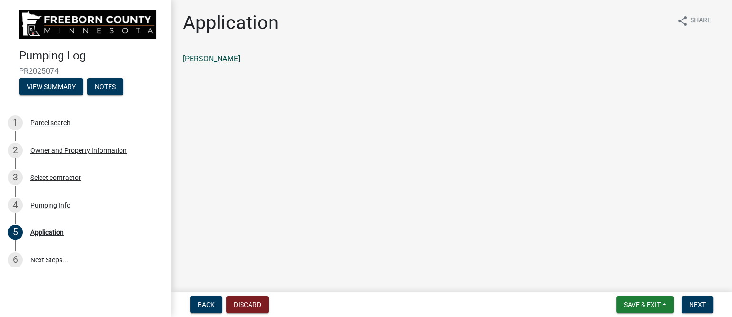
click at [240, 56] on link "[PERSON_NAME]" at bounding box center [211, 58] width 57 height 9
click at [702, 301] on span "Next" at bounding box center [697, 305] width 17 height 8
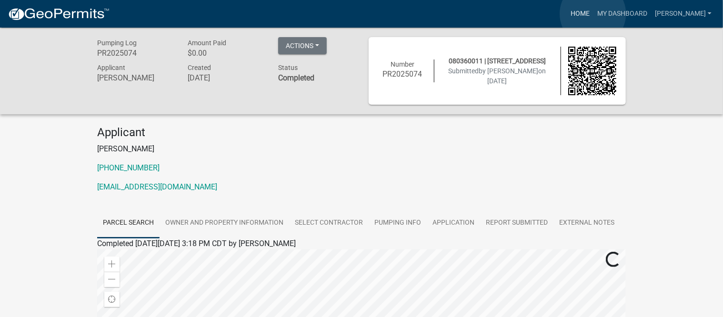
click at [593, 15] on link "Home" at bounding box center [580, 14] width 27 height 18
